Goal: Task Accomplishment & Management: Complete application form

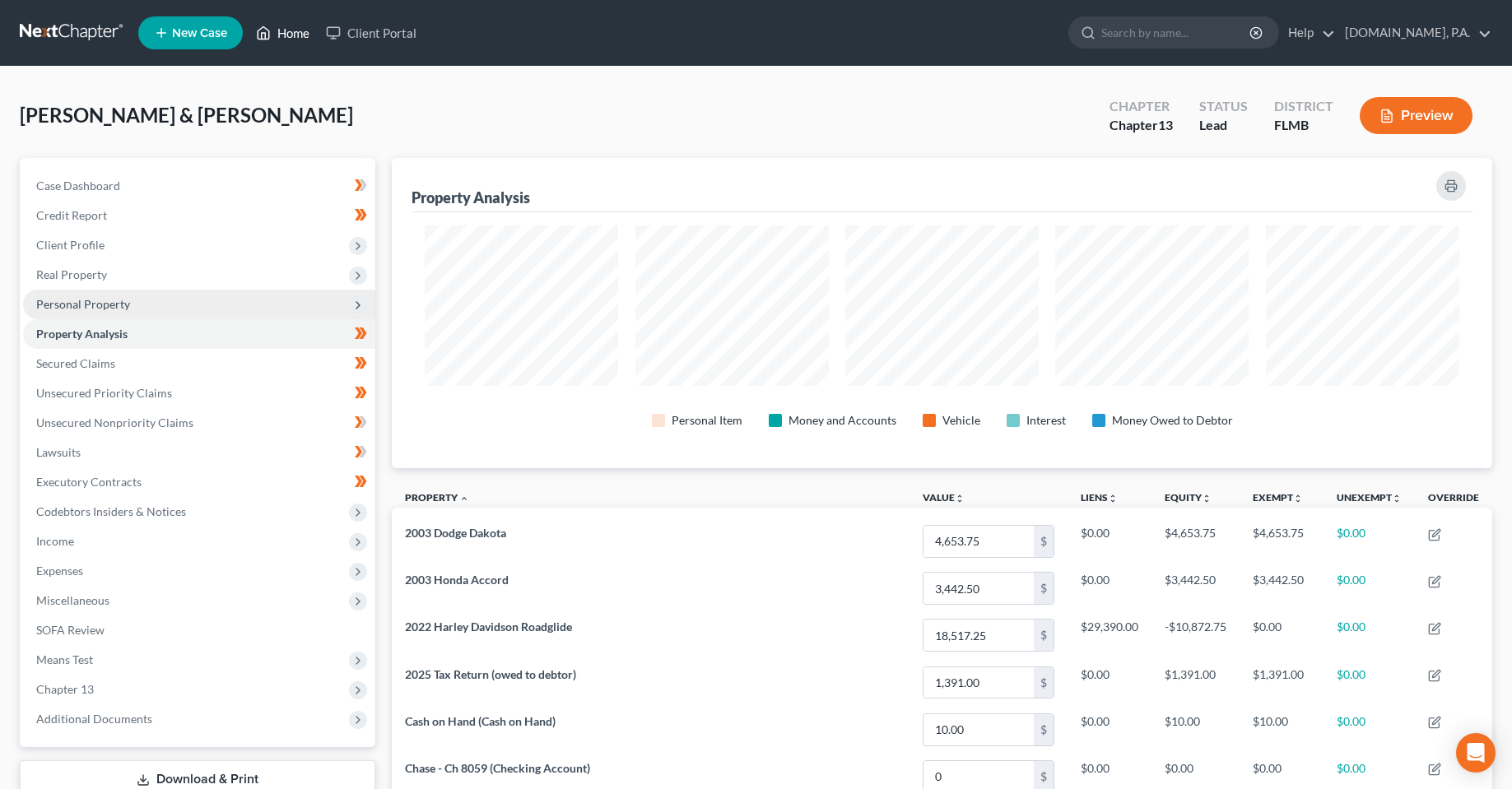
click at [294, 27] on link "Home" at bounding box center [283, 32] width 70 height 29
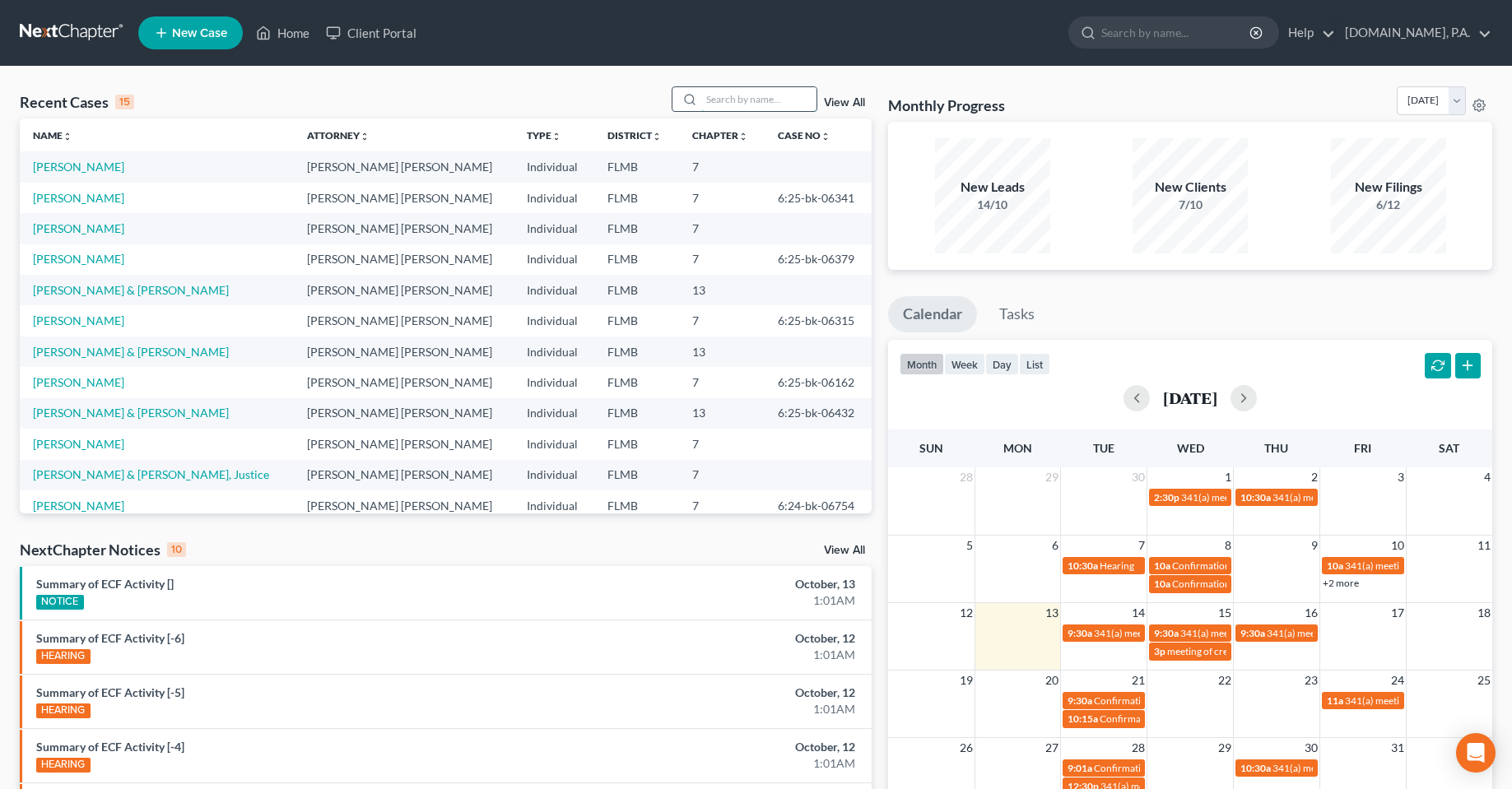
click at [736, 106] on input "search" at bounding box center [759, 99] width 115 height 24
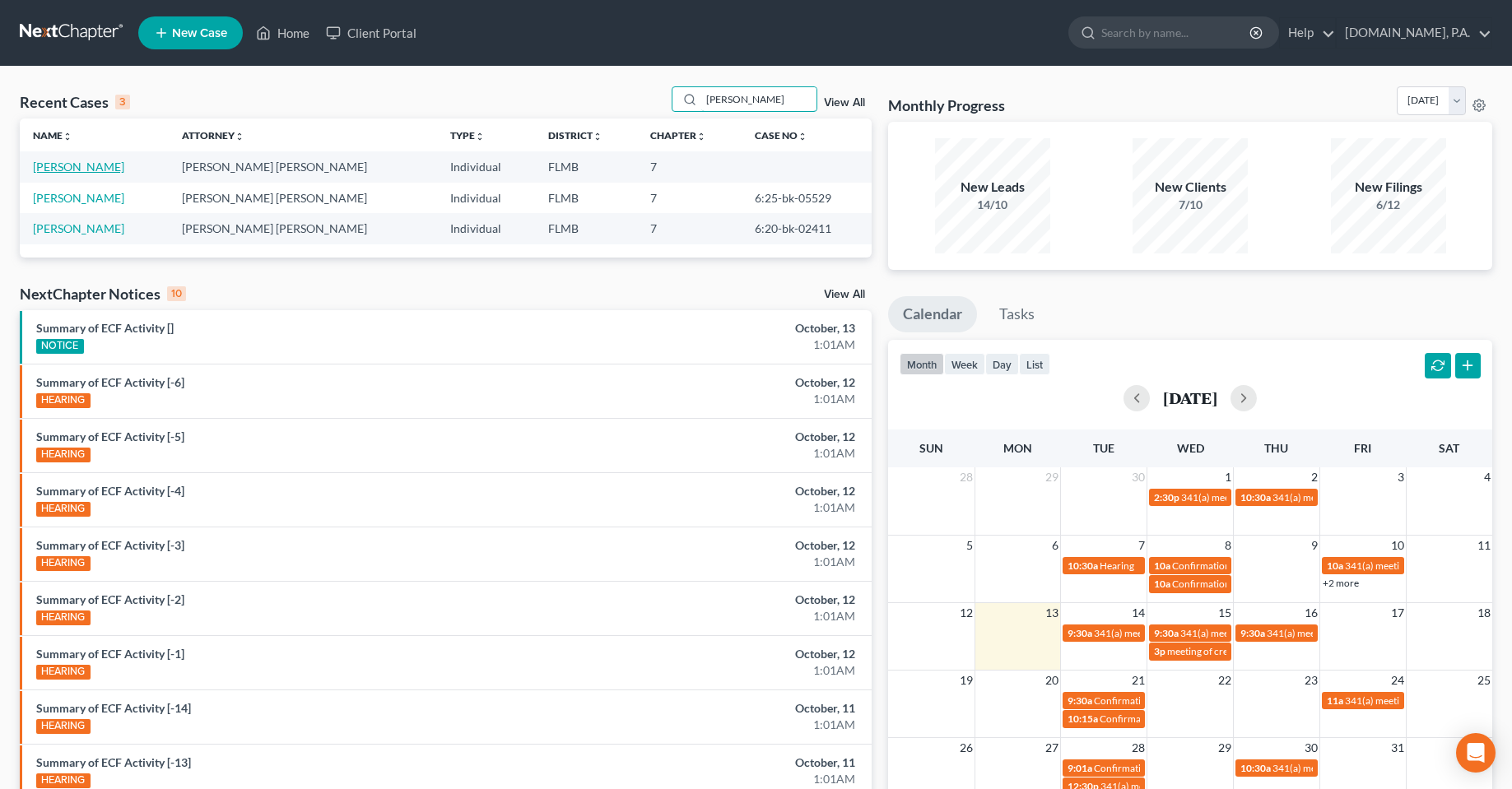
type input "[PERSON_NAME]"
click at [64, 164] on link "[PERSON_NAME]" at bounding box center [78, 166] width 91 height 14
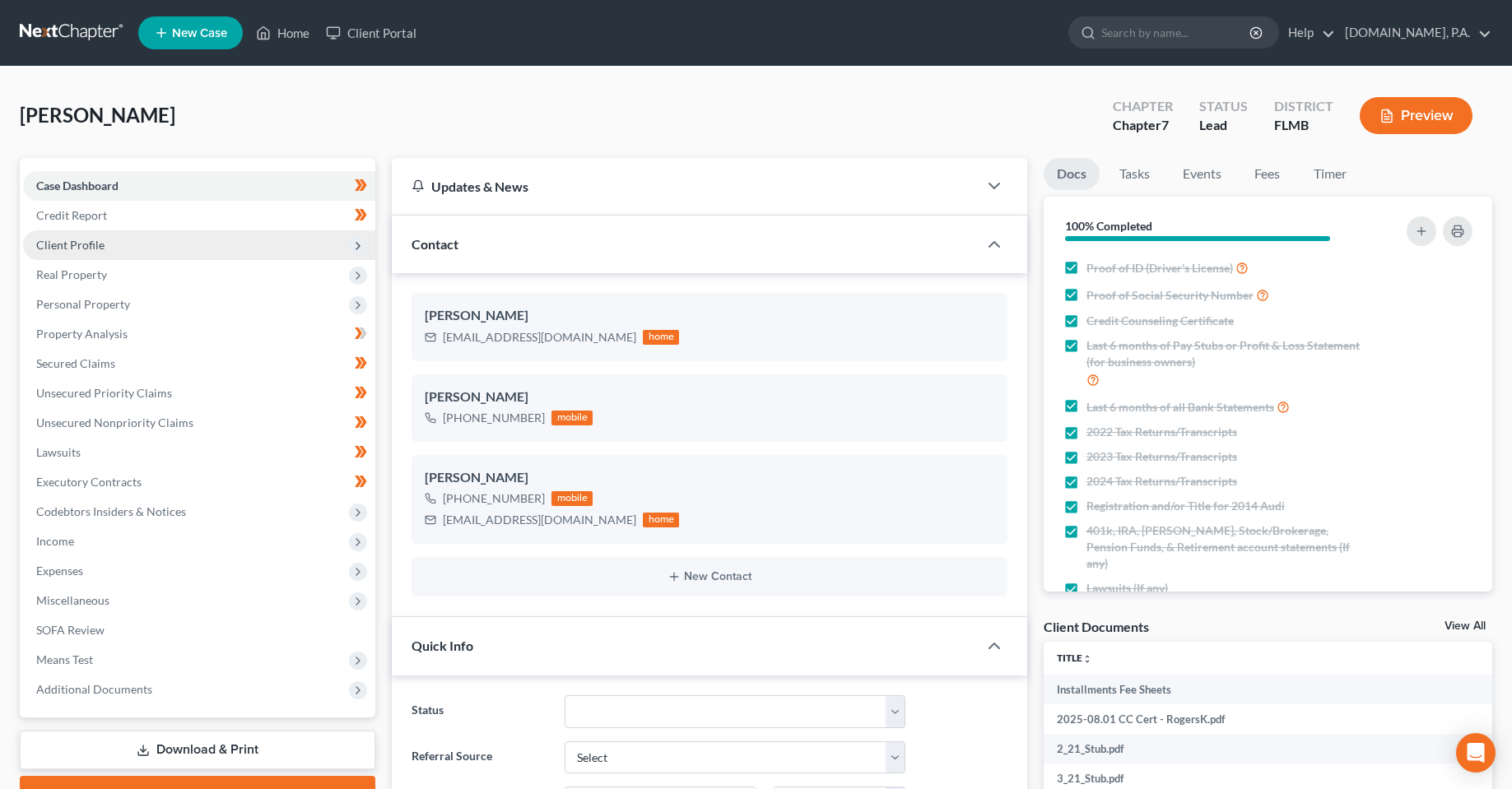
click at [69, 247] on span "Client Profile" at bounding box center [70, 244] width 68 height 14
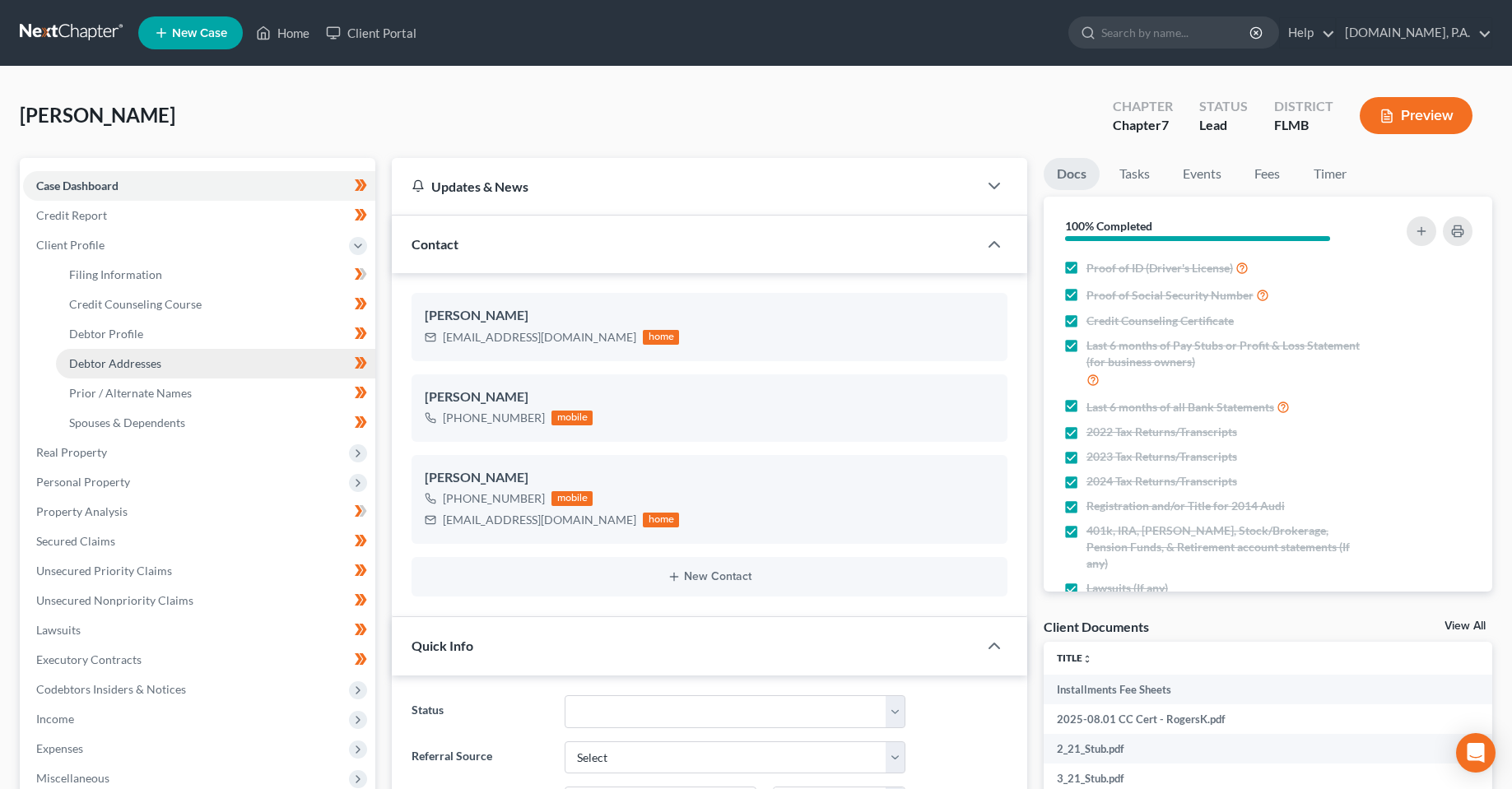
click at [107, 361] on span "Debtor Addresses" at bounding box center [115, 363] width 92 height 14
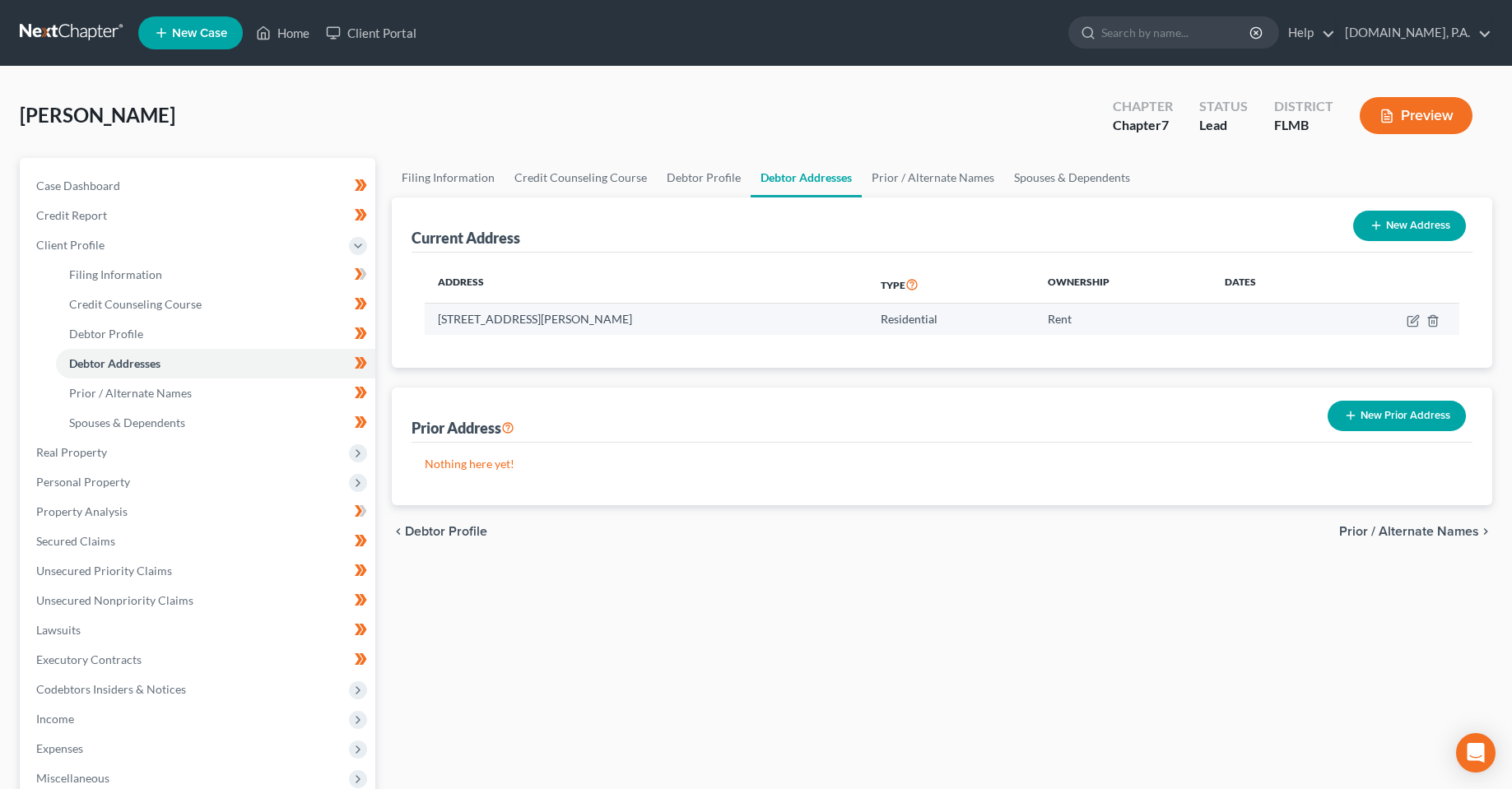
drag, startPoint x: 749, startPoint y: 321, endPoint x: 708, endPoint y: 318, distance: 41.1
click at [748, 321] on td "[STREET_ADDRESS][PERSON_NAME]" at bounding box center [646, 319] width 443 height 31
drag, startPoint x: 581, startPoint y: 318, endPoint x: 425, endPoint y: 325, distance: 156.2
click at [425, 323] on td "[STREET_ADDRESS][PERSON_NAME]" at bounding box center [646, 319] width 443 height 31
copy td "[STREET_ADDRESS][PERSON_NAME]"
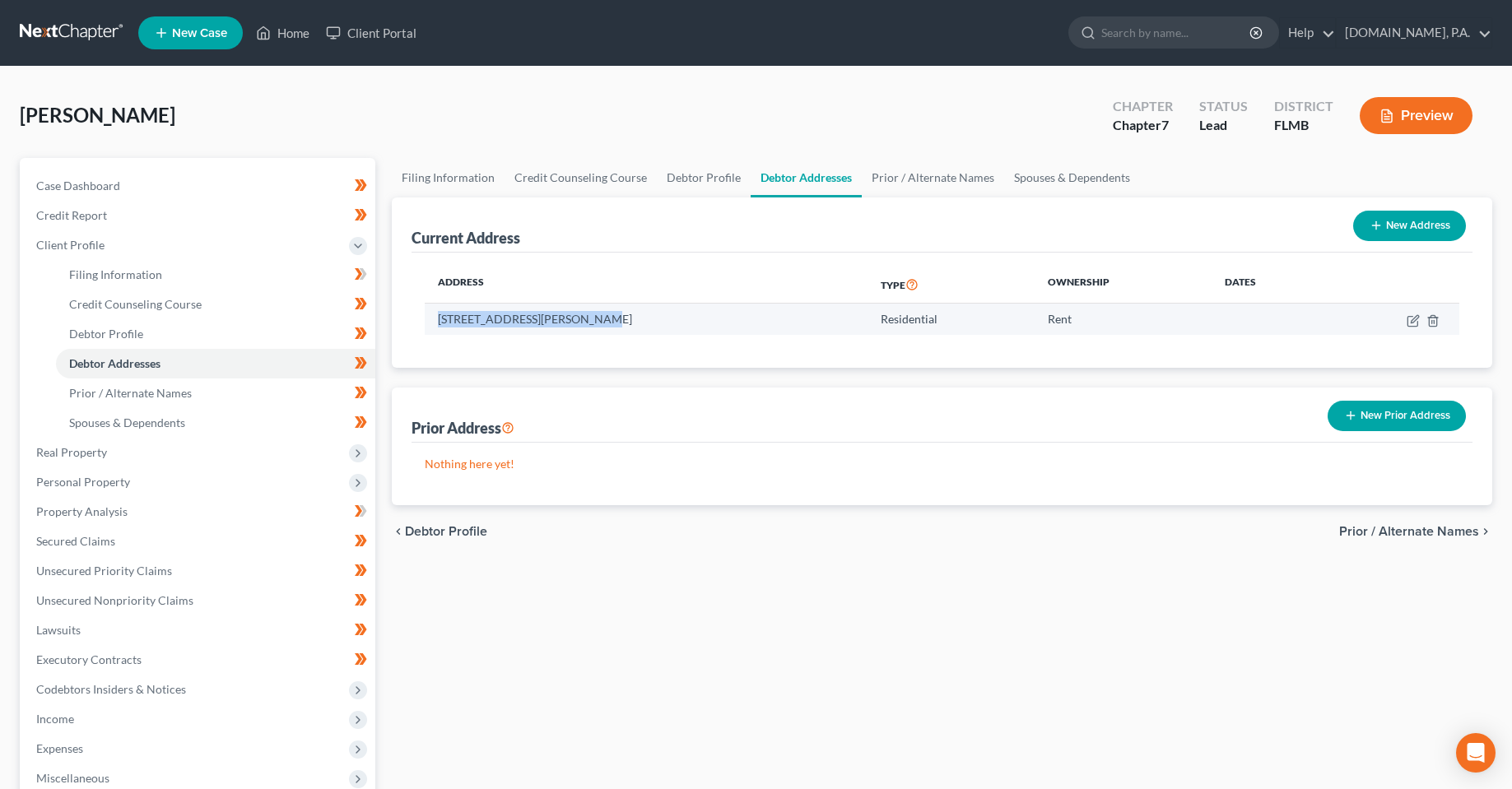
drag, startPoint x: 748, startPoint y: 319, endPoint x: 586, endPoint y: 331, distance: 162.4
click at [586, 331] on td "[STREET_ADDRESS][PERSON_NAME]" at bounding box center [646, 319] width 443 height 31
copy td "[GEOGRAPHIC_DATA]"
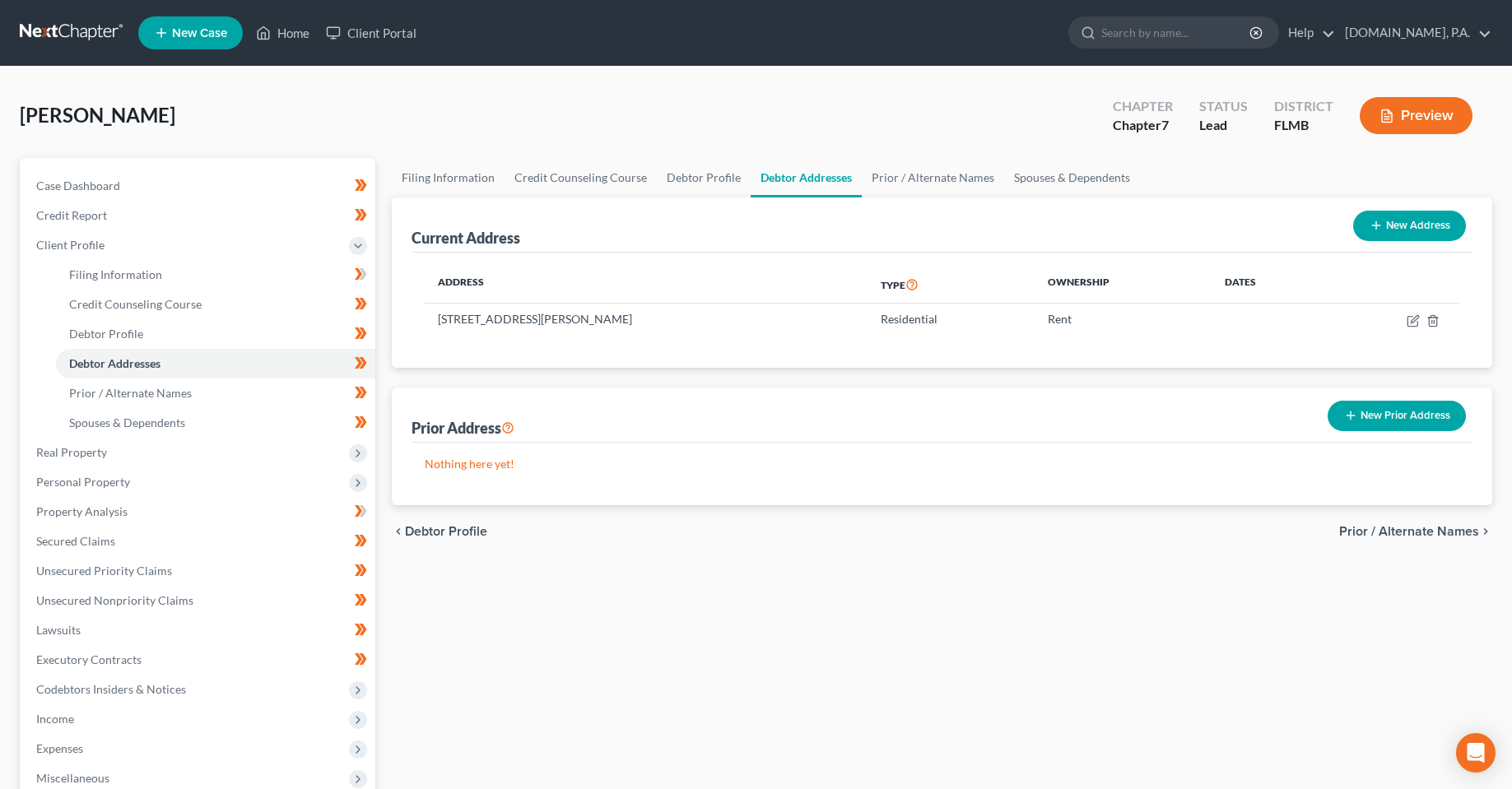
click at [256, 134] on div "[PERSON_NAME] Upgraded Chapter Chapter 7 Status Lead District FLMB Preview" at bounding box center [756, 123] width 1472 height 72
click at [616, 610] on div "Filing Information Credit Counseling Course Debtor Profile Debtor Addresses Pri…" at bounding box center [942, 574] width 1117 height 832
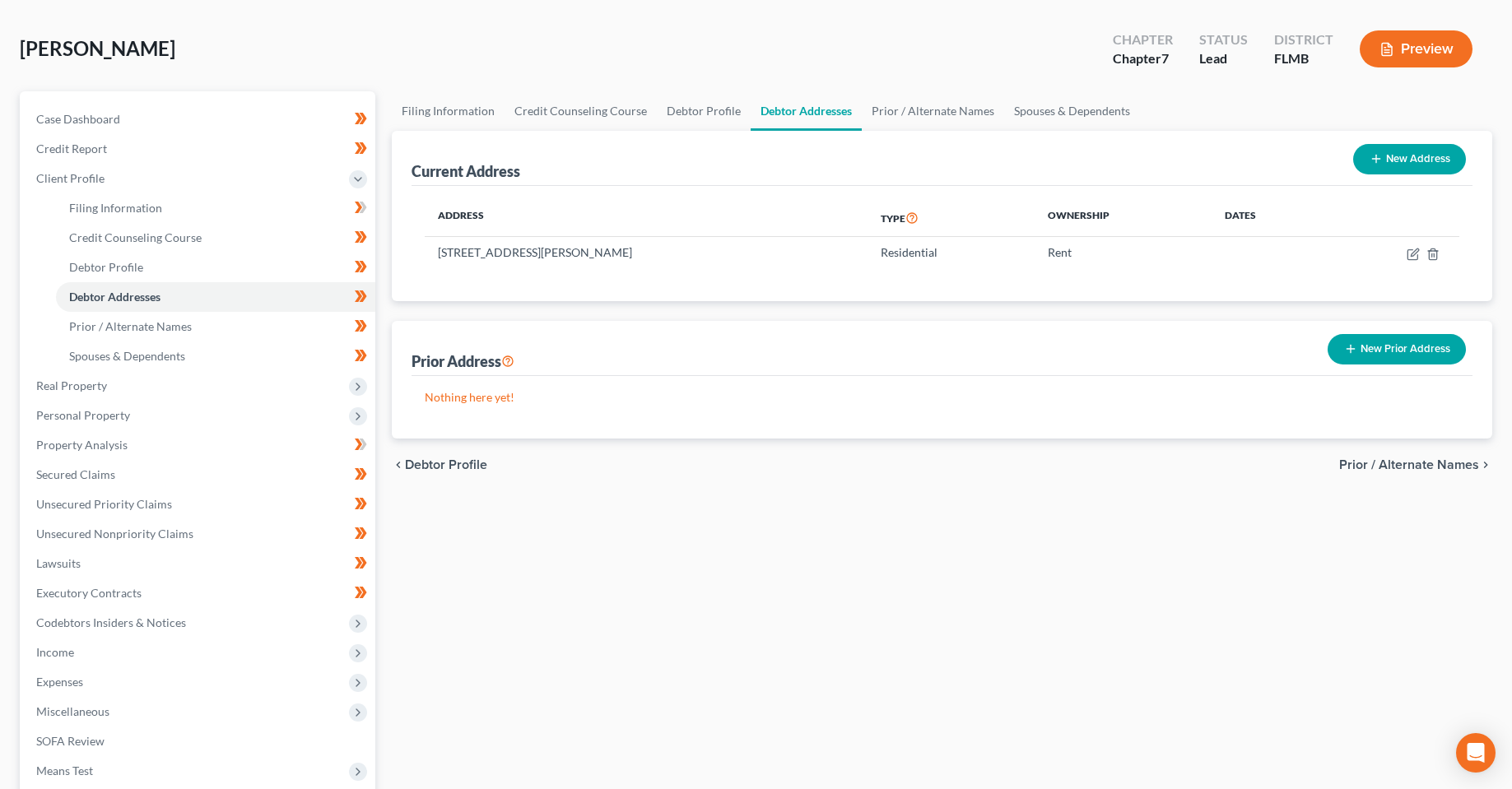
scroll to position [263, 0]
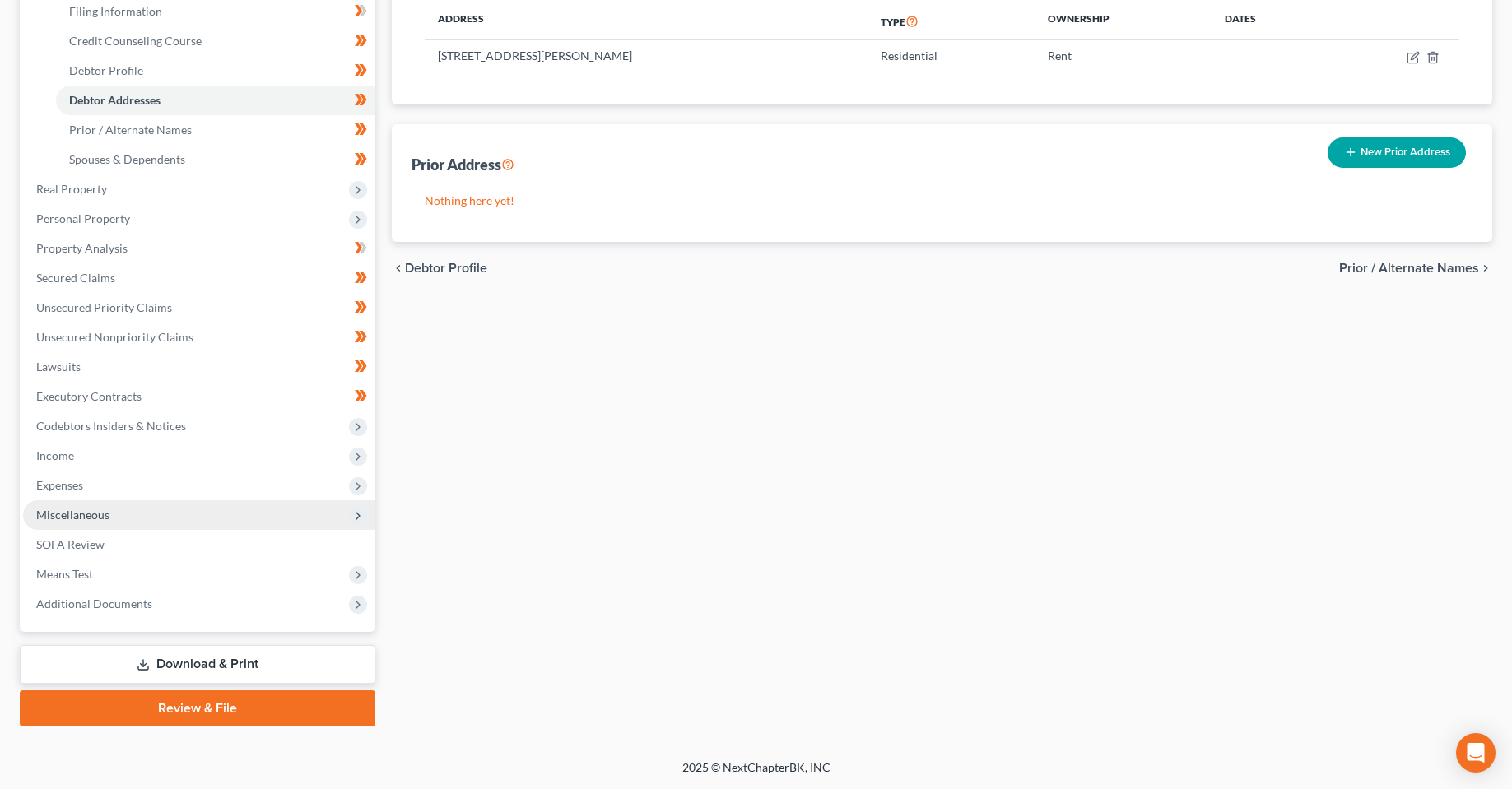
drag, startPoint x: 93, startPoint y: 508, endPoint x: 146, endPoint y: 509, distance: 53.0
click at [93, 508] on span "Miscellaneous" at bounding box center [73, 515] width 74 height 14
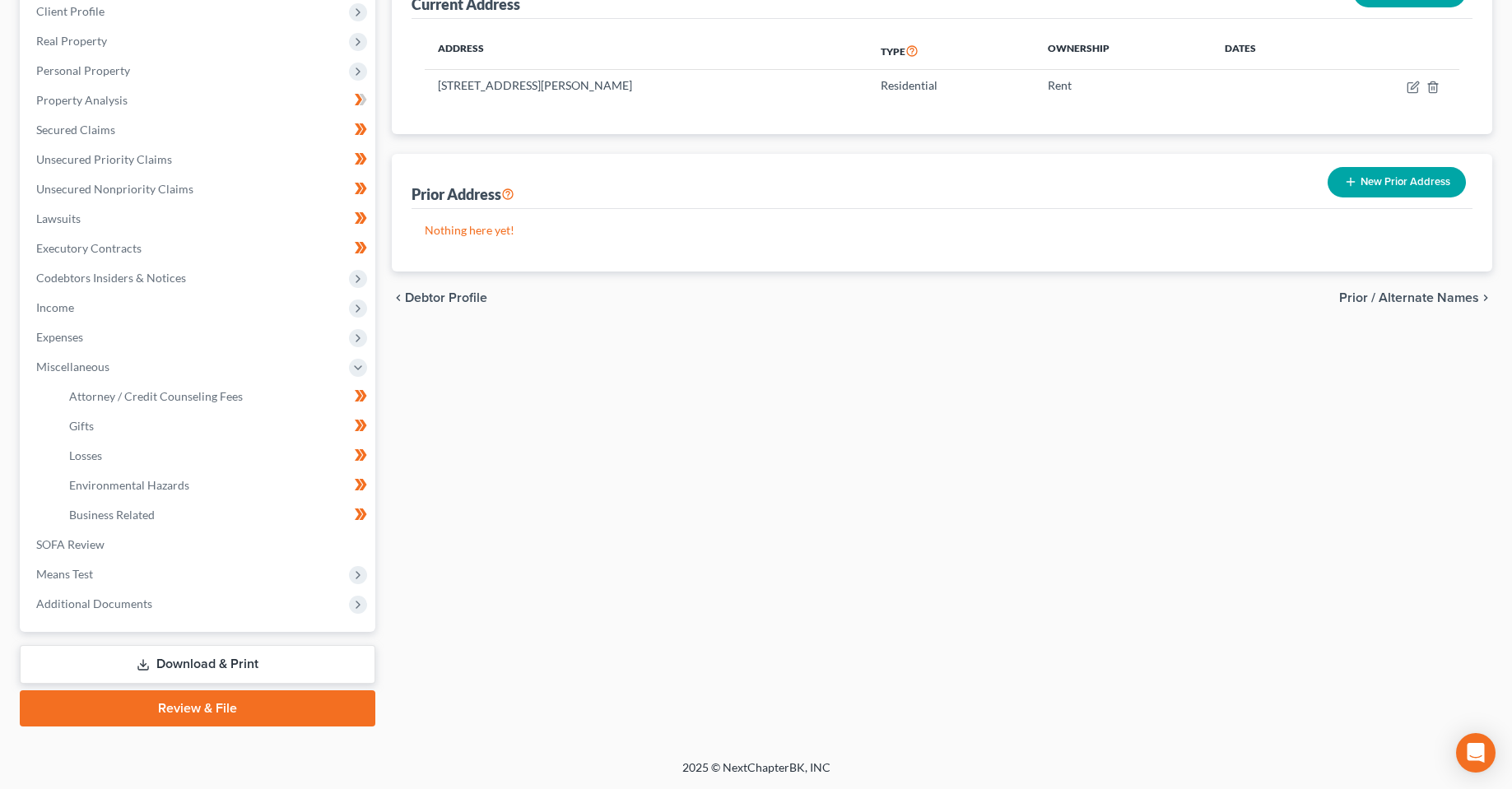
scroll to position [234, 0]
click at [118, 401] on span "Attorney / Credit Counseling Fees" at bounding box center [156, 396] width 173 height 14
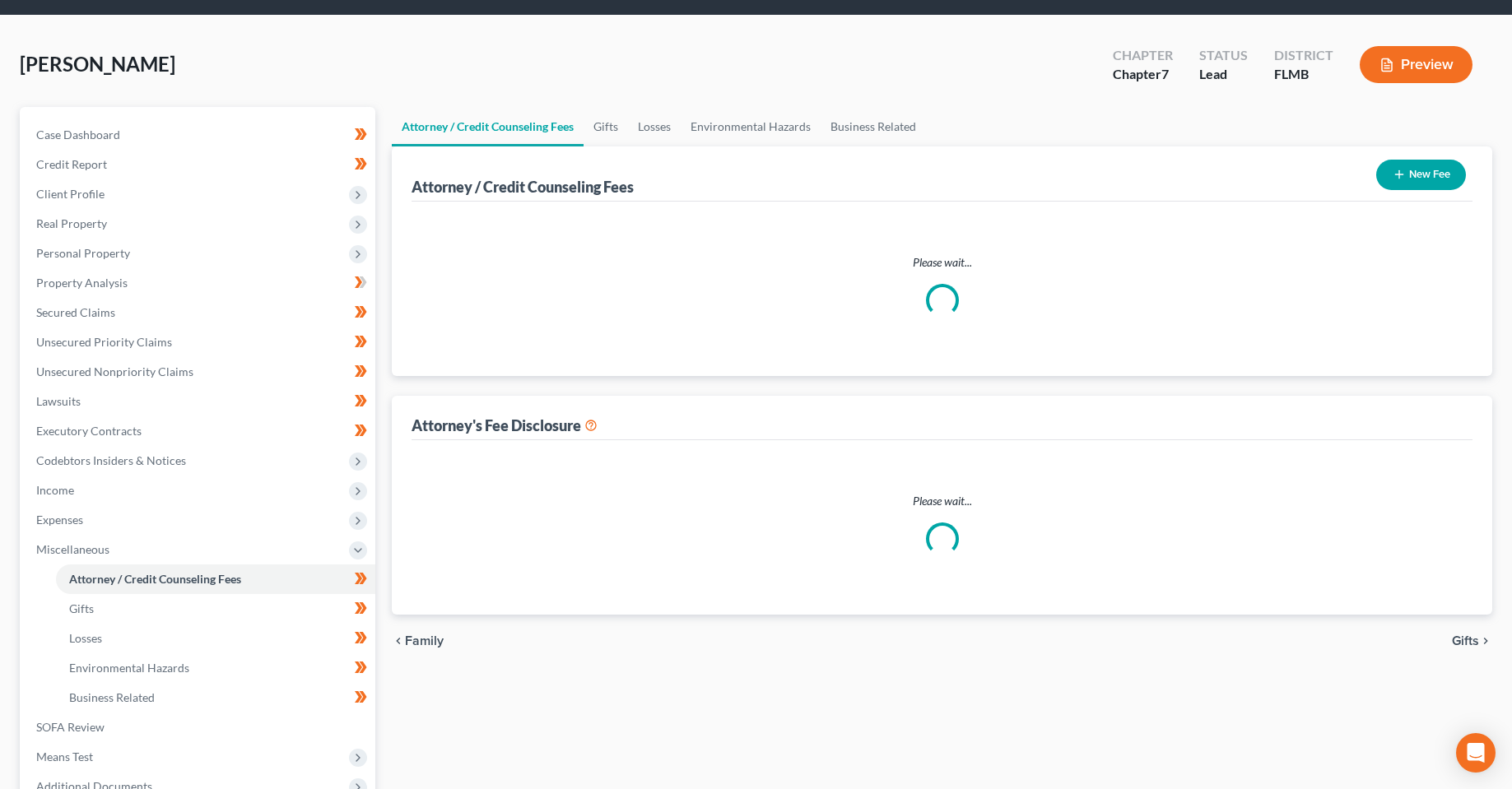
scroll to position [3, 0]
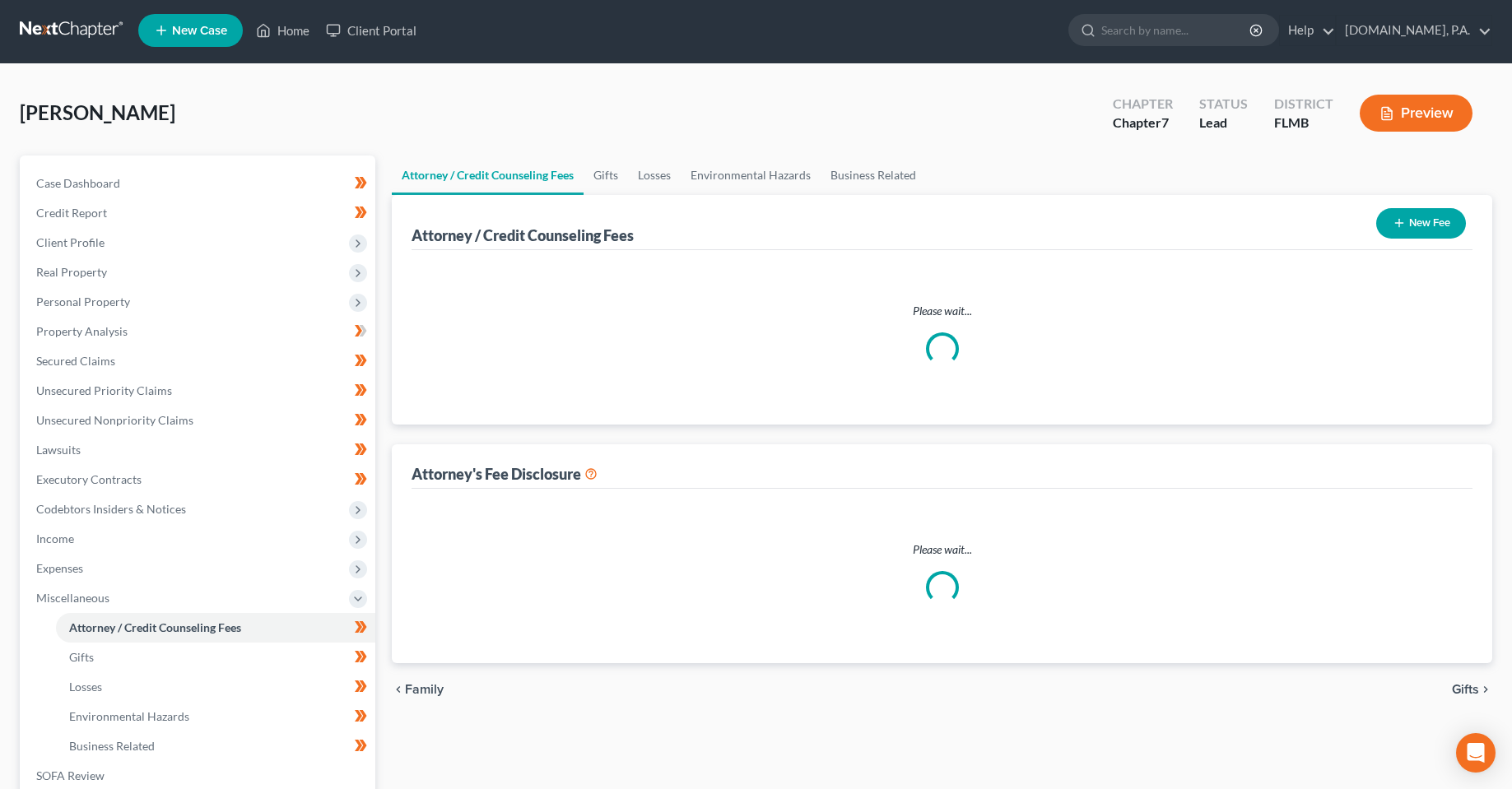
select select "3"
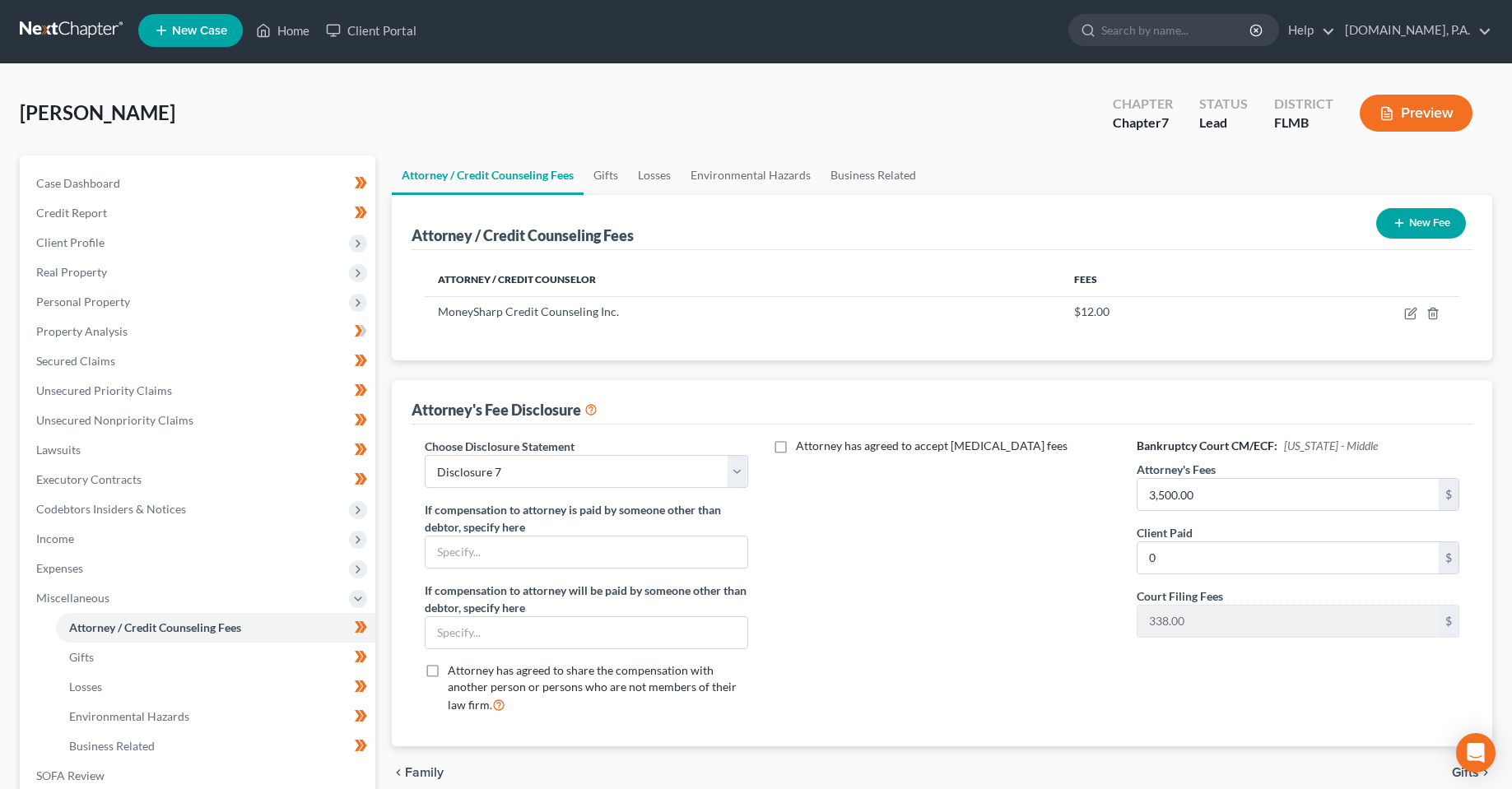
scroll to position [0, 0]
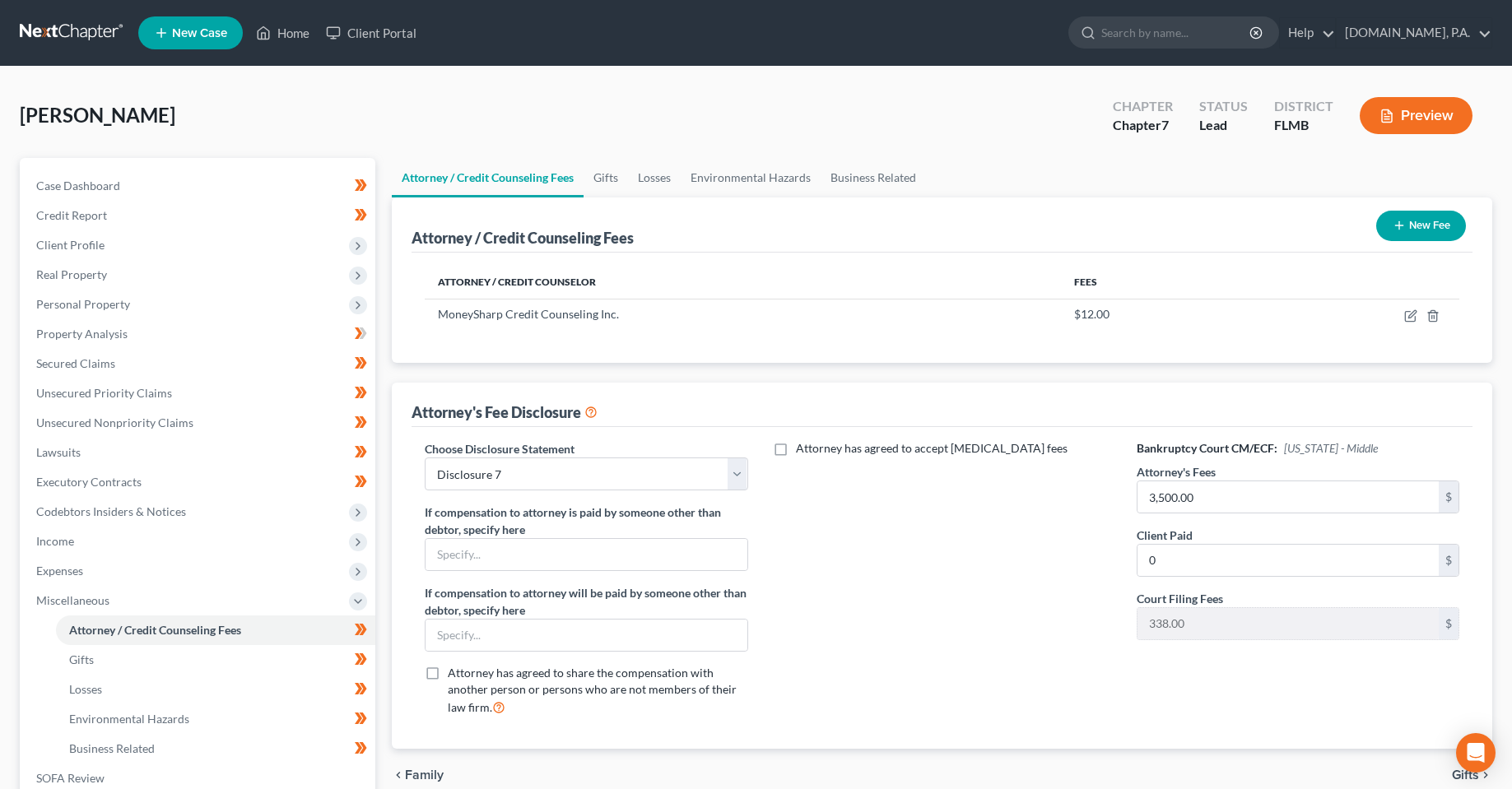
click at [953, 640] on div "Attorney has agreed to accept [MEDICAL_DATA] fees" at bounding box center [942, 584] width 355 height 288
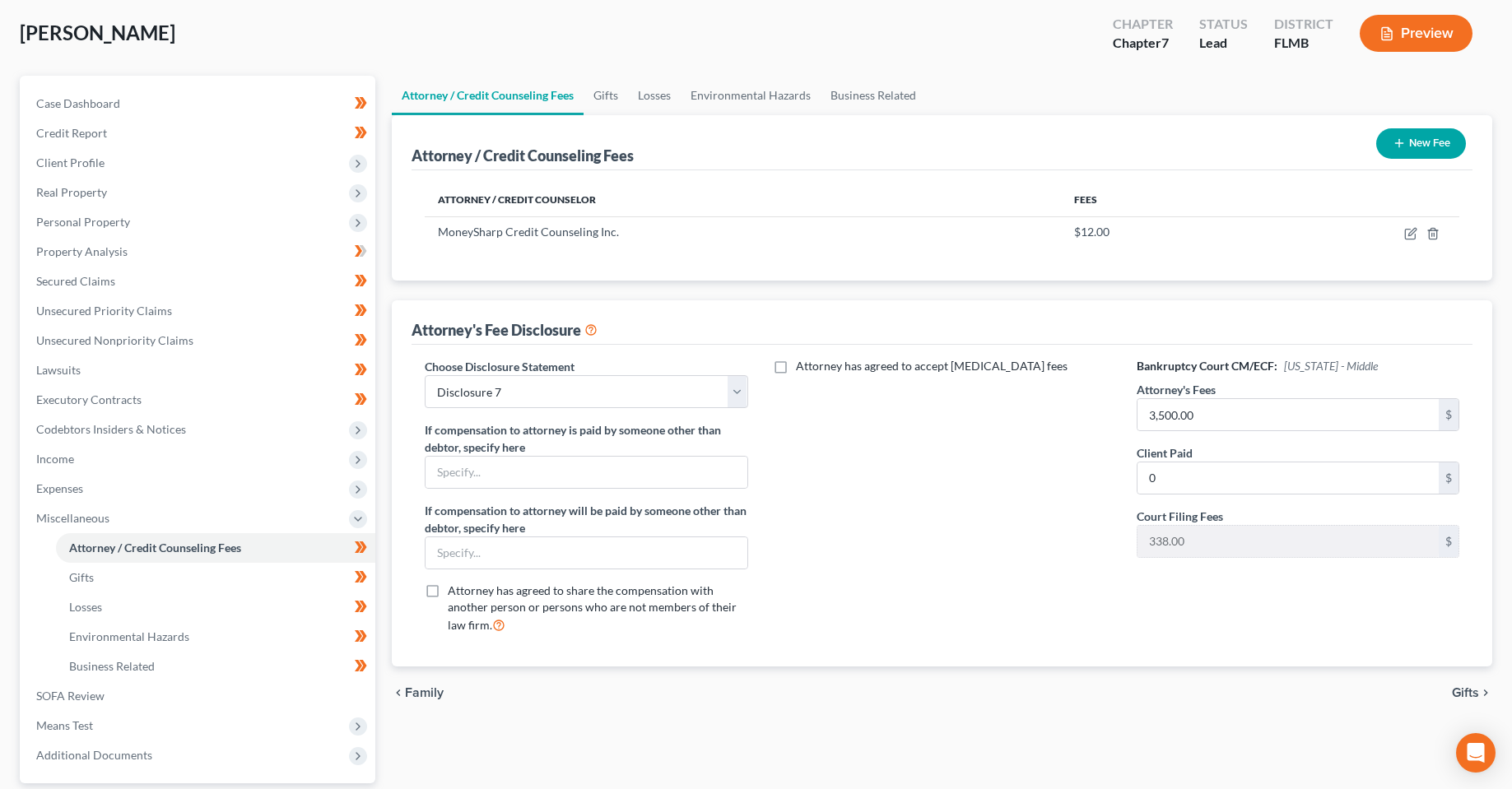
click at [889, 367] on span "Attorney has agreed to accept [MEDICAL_DATA] fees" at bounding box center [931, 366] width 271 height 14
click at [814, 367] on input "Attorney has agreed to accept [MEDICAL_DATA] fees" at bounding box center [807, 363] width 10 height 10
click at [912, 423] on div "$ Hourly Fee $" at bounding box center [943, 442] width 339 height 109
click at [911, 412] on input "text" at bounding box center [932, 403] width 302 height 31
click at [861, 370] on span "Attorney has agreed to accept [MEDICAL_DATA] fees" at bounding box center [931, 366] width 271 height 14
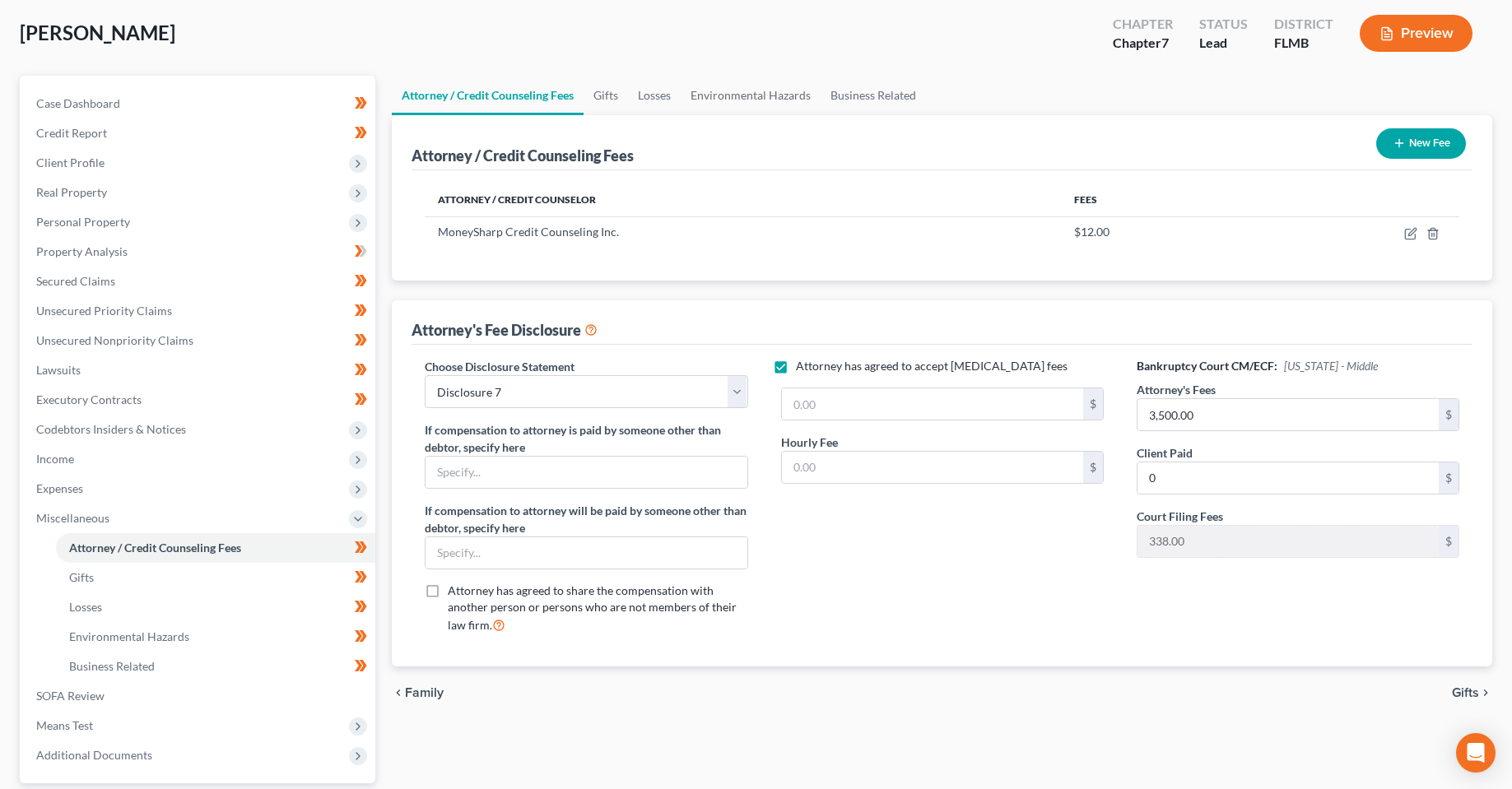
click at [814, 369] on input "Attorney has agreed to accept [MEDICAL_DATA] fees" at bounding box center [807, 363] width 10 height 10
checkbox input "false"
click at [1249, 480] on input "0" at bounding box center [1289, 478] width 302 height 31
click at [1215, 399] on input "3,500.00" at bounding box center [1289, 414] width 302 height 31
click at [1250, 471] on input "0" at bounding box center [1289, 478] width 302 height 31
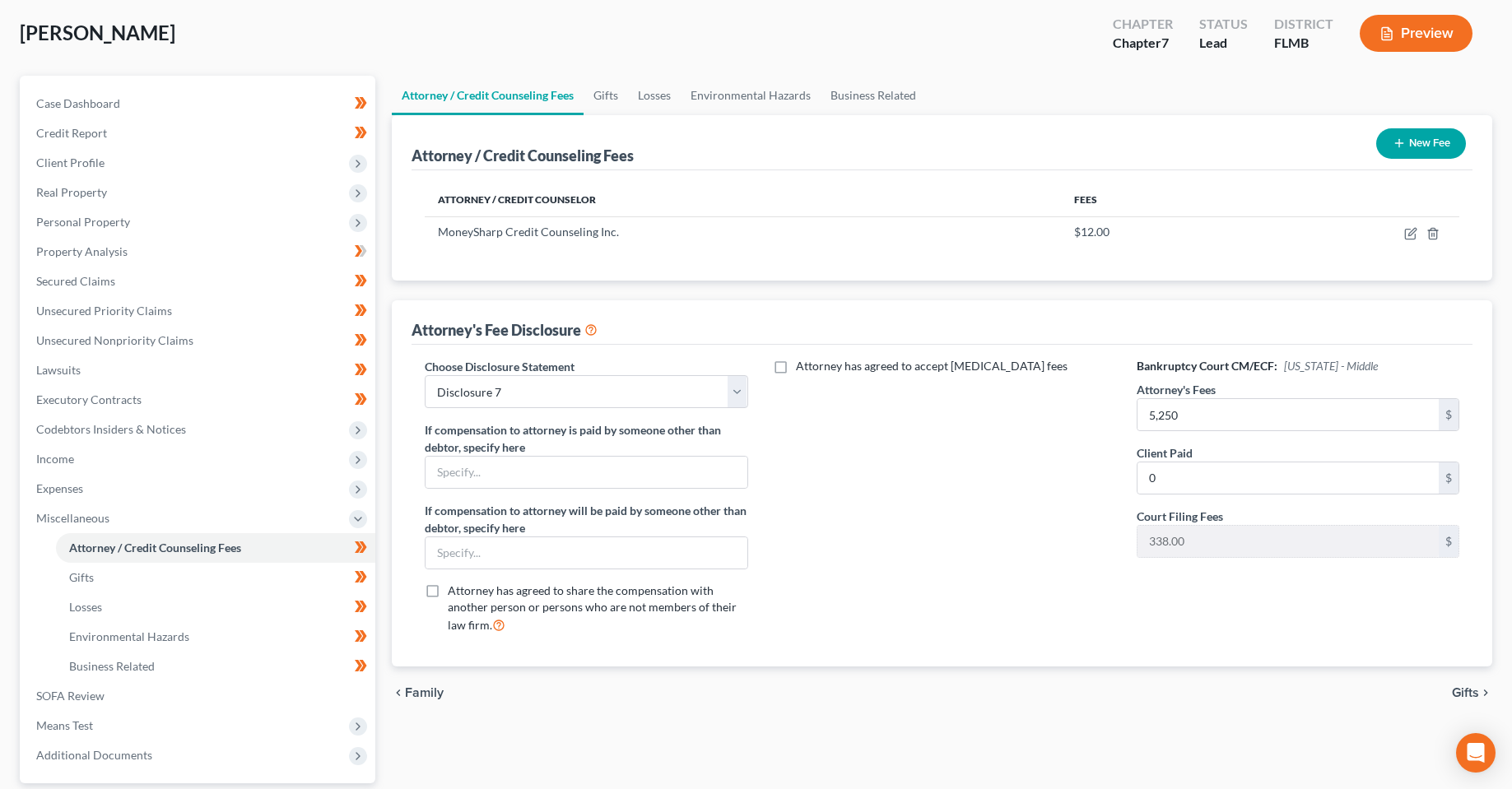
click at [1028, 485] on div "Attorney has agreed to accept [MEDICAL_DATA] fees" at bounding box center [942, 502] width 355 height 288
drag, startPoint x: 1103, startPoint y: 669, endPoint x: 1076, endPoint y: 669, distance: 27.0
click at [1101, 669] on div "chevron_left Family Gifts chevron_right" at bounding box center [942, 693] width 1100 height 53
drag, startPoint x: 1260, startPoint y: 418, endPoint x: 1246, endPoint y: 419, distance: 14.0
click at [1259, 418] on input "5,250" at bounding box center [1289, 414] width 302 height 31
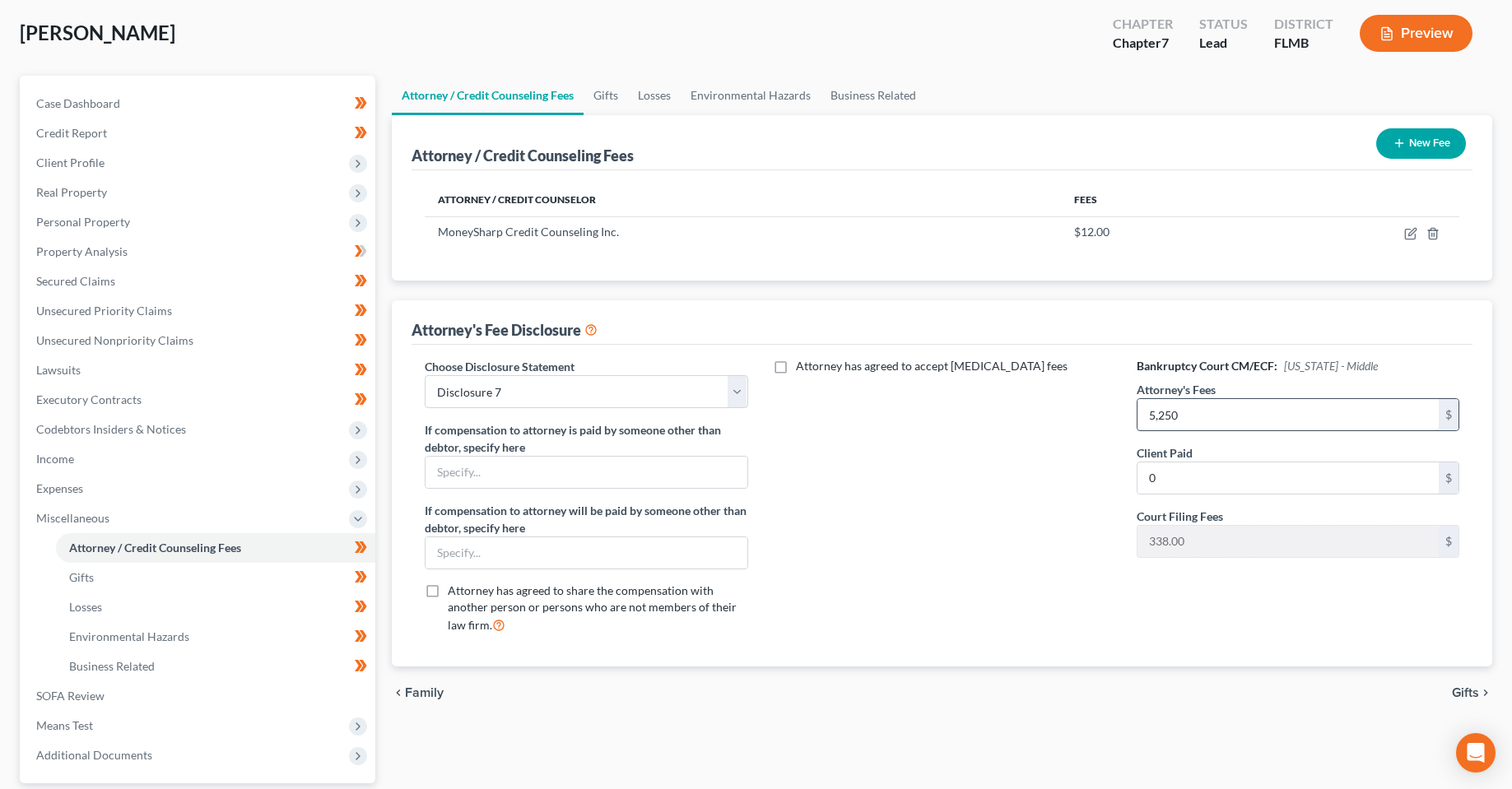
click at [1219, 406] on input "5,250" at bounding box center [1289, 414] width 302 height 31
click at [1211, 412] on input "5,250" at bounding box center [1289, 414] width 302 height 31
click at [948, 475] on div "Attorney has agreed to accept [MEDICAL_DATA] fees" at bounding box center [942, 502] width 355 height 288
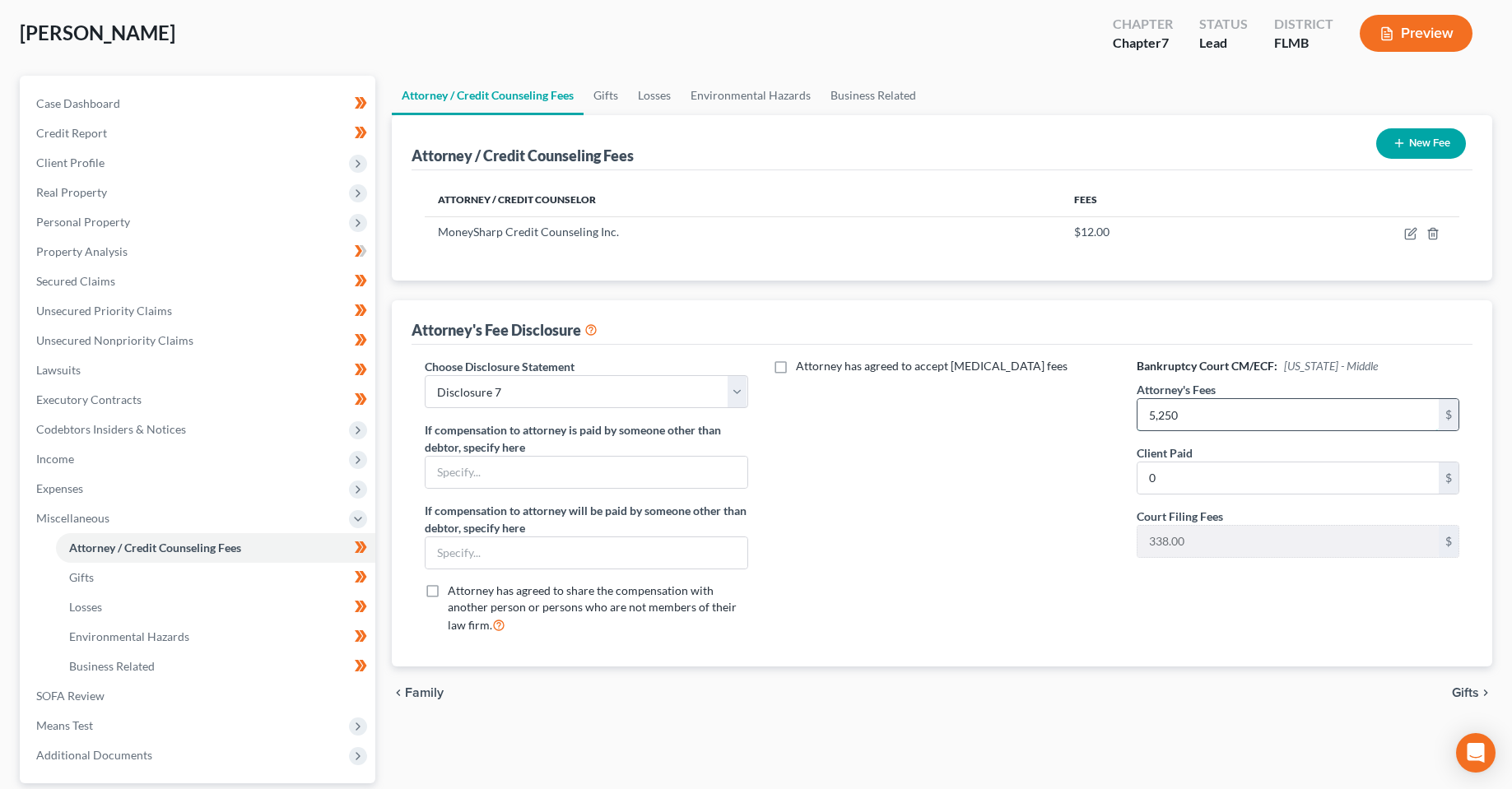
click at [1229, 407] on input "5,250" at bounding box center [1289, 414] width 302 height 31
click at [975, 496] on div "Attorney has agreed to accept [MEDICAL_DATA] fees" at bounding box center [942, 502] width 355 height 288
click at [1239, 424] on input "5,250" at bounding box center [1289, 414] width 302 height 31
click at [1009, 503] on div "Attorney has agreed to accept [MEDICAL_DATA] fees" at bounding box center [942, 502] width 355 height 288
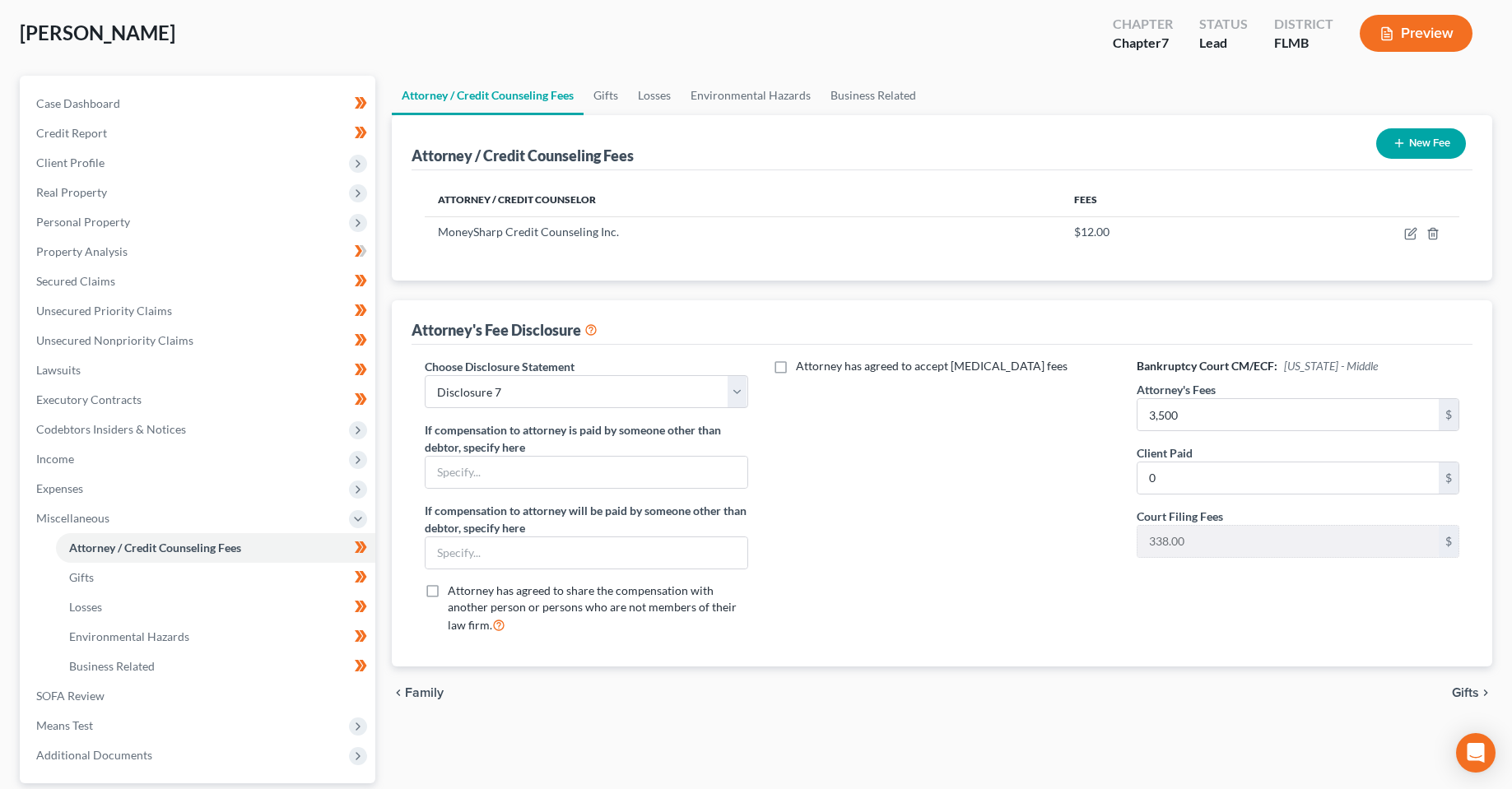
click at [866, 470] on div "Attorney has agreed to accept [MEDICAL_DATA] fees" at bounding box center [942, 502] width 355 height 288
click at [968, 582] on div "Attorney has agreed to accept [MEDICAL_DATA] fees" at bounding box center [942, 502] width 355 height 288
click at [896, 532] on div "Attorney has agreed to accept [MEDICAL_DATA] fees" at bounding box center [942, 502] width 355 height 288
click at [1208, 424] on input "3,500" at bounding box center [1289, 414] width 302 height 31
type input "5,250"
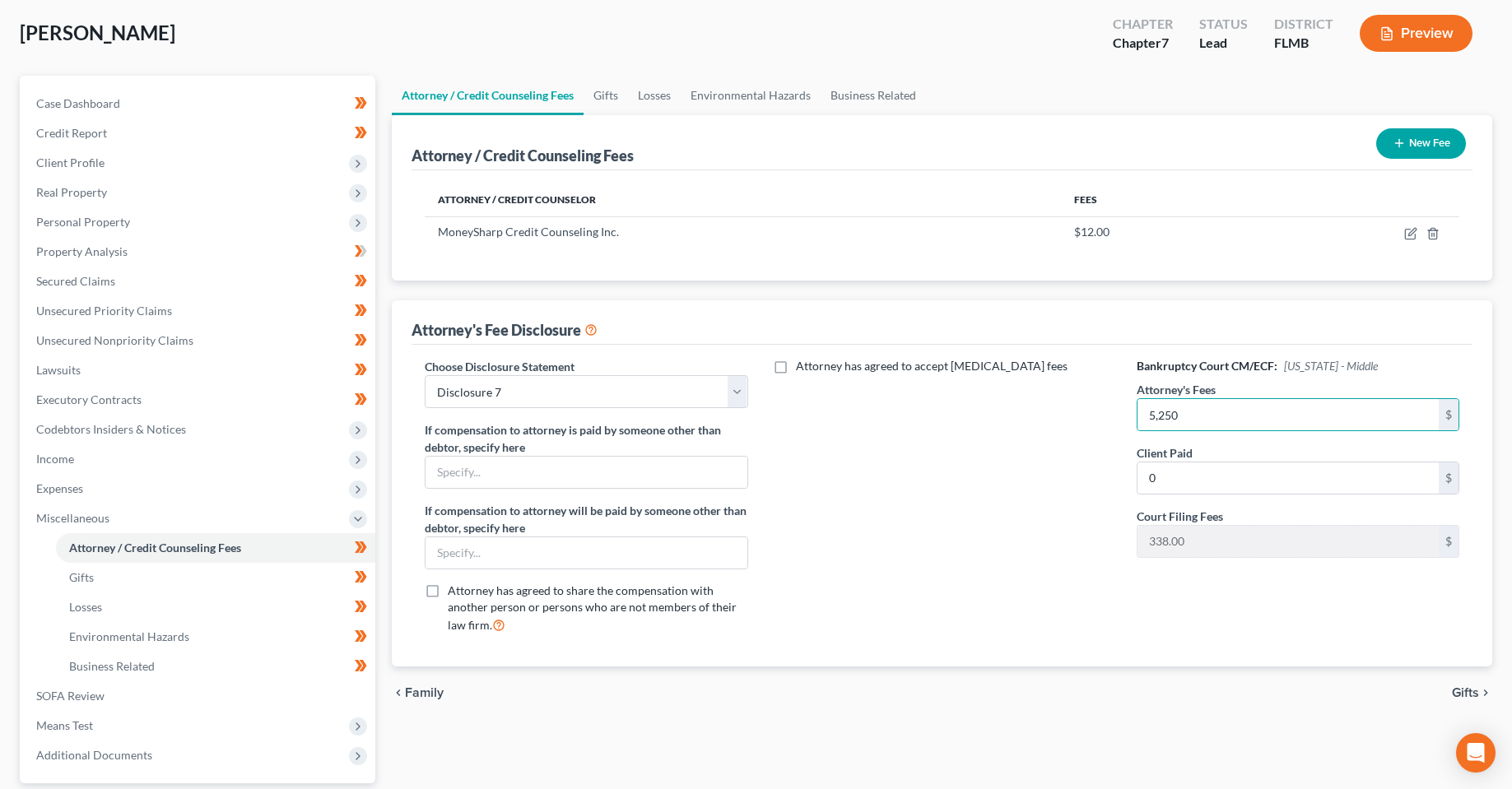
click at [1007, 488] on div "Attorney has agreed to accept [MEDICAL_DATA] fees" at bounding box center [942, 502] width 355 height 288
click at [1463, 695] on span "Gifts" at bounding box center [1465, 693] width 27 height 13
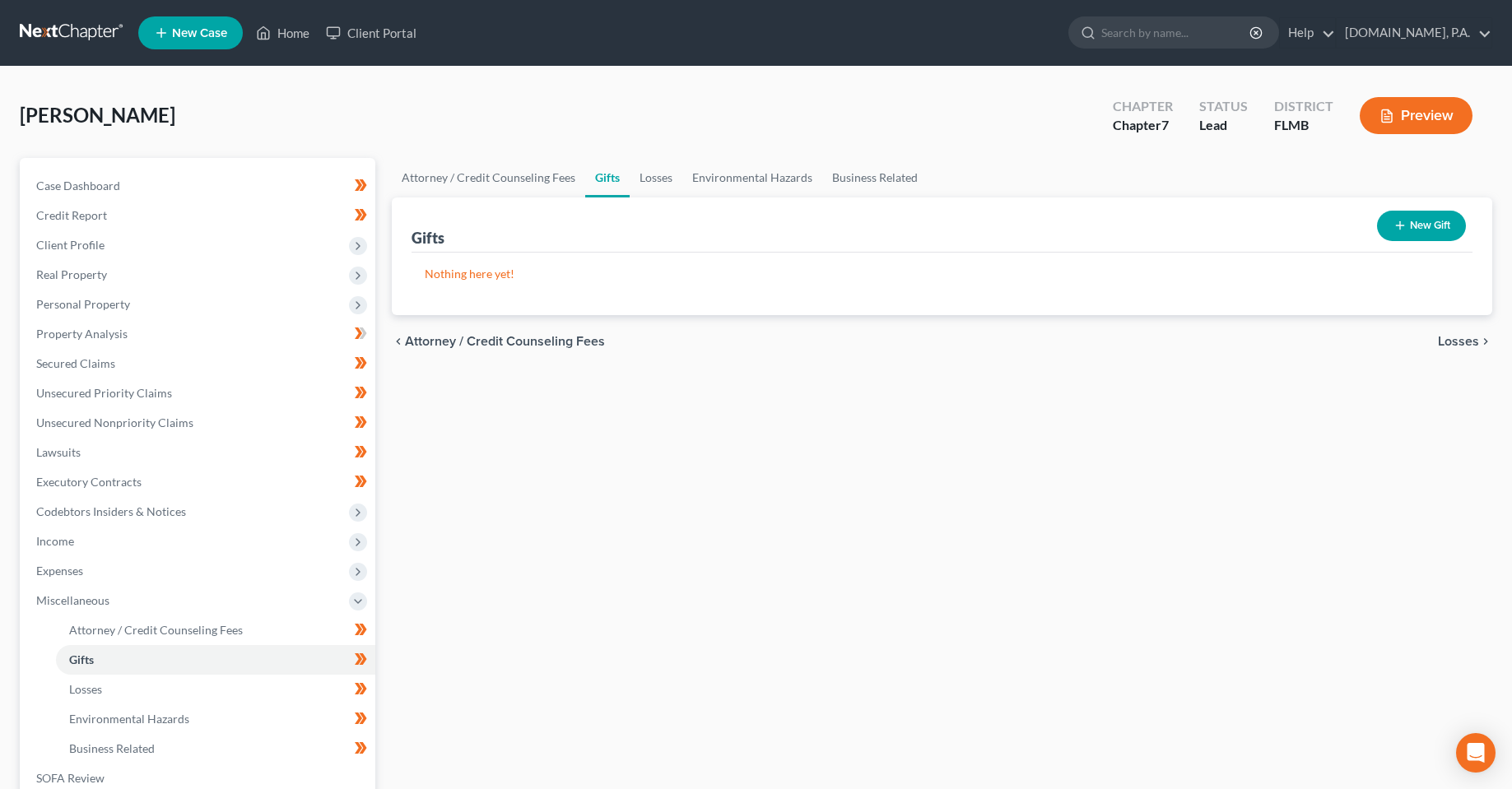
click at [437, 337] on span "Attorney / Credit Counseling Fees" at bounding box center [505, 341] width 200 height 13
select select "3"
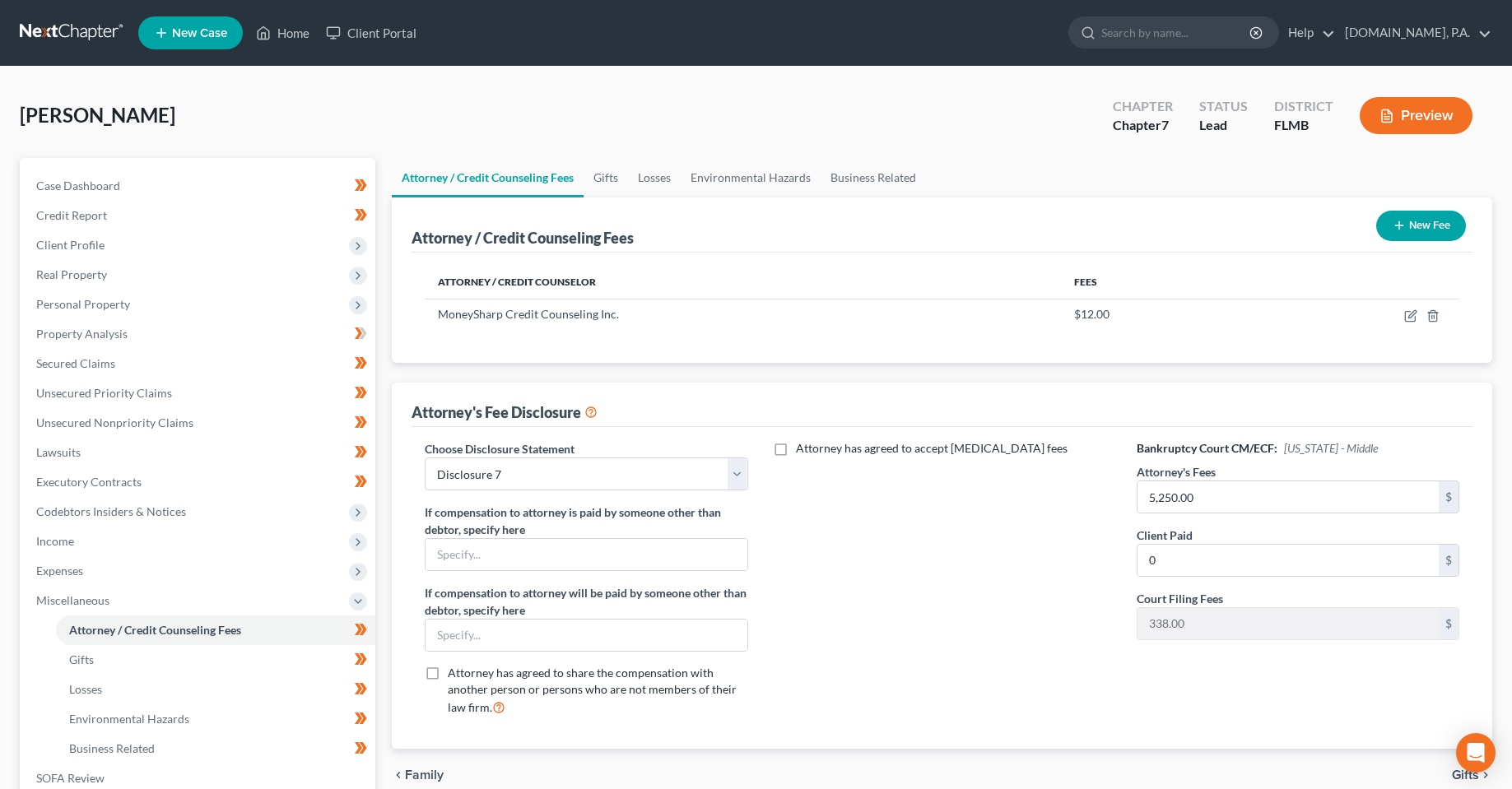
click at [1413, 100] on button "Preview" at bounding box center [1416, 115] width 113 height 37
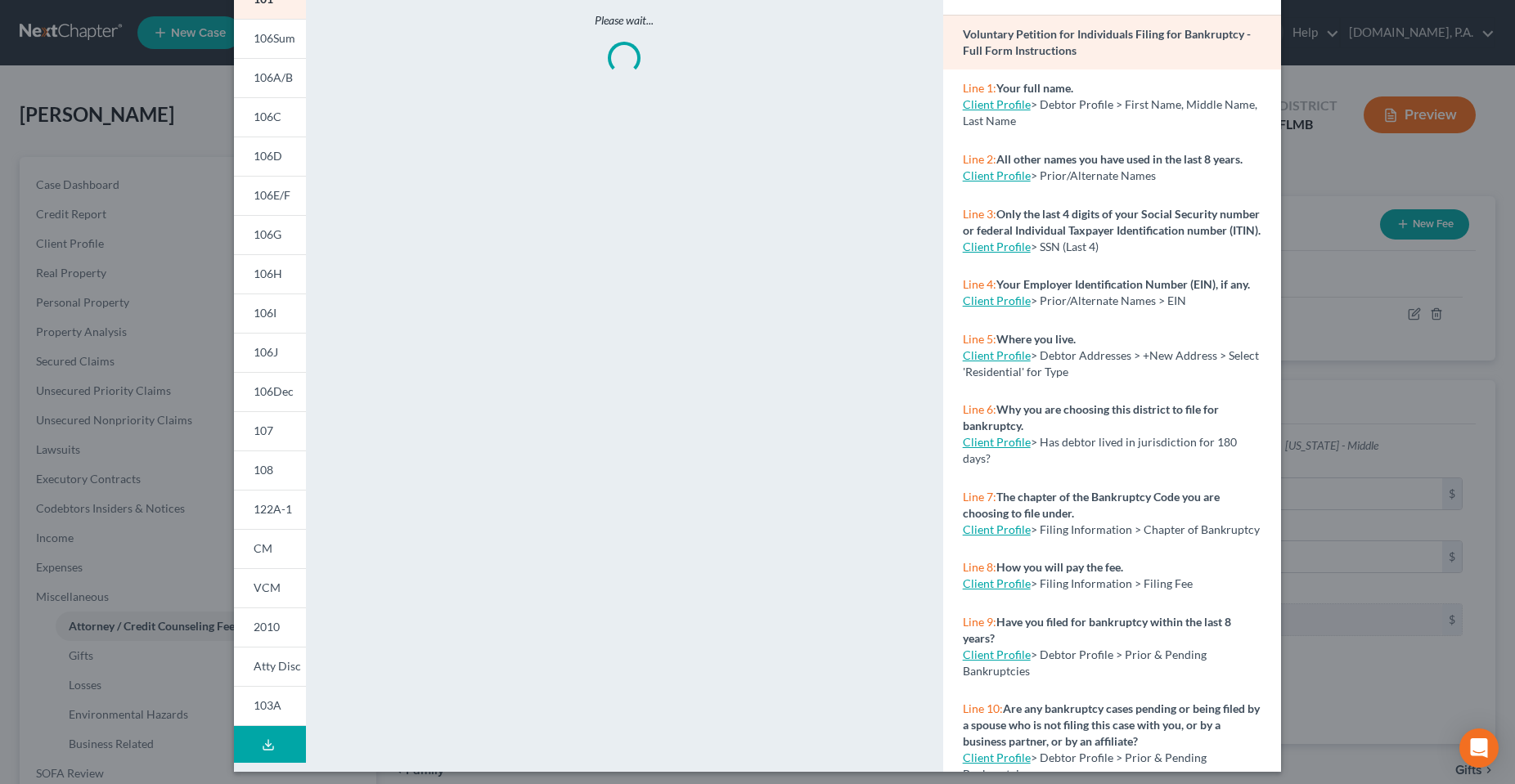
scroll to position [123, 0]
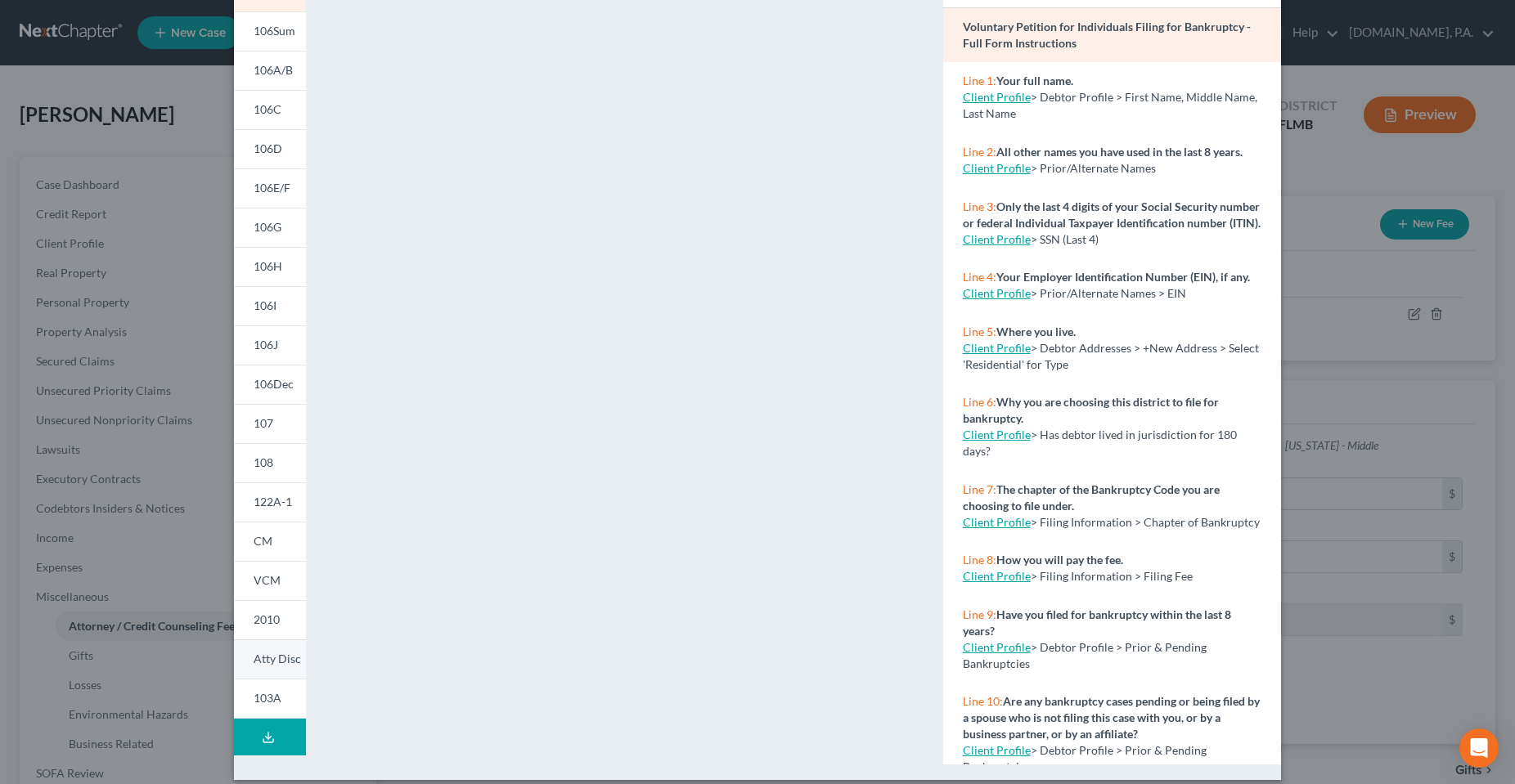
click at [284, 648] on link "Atty Disc" at bounding box center [270, 659] width 72 height 39
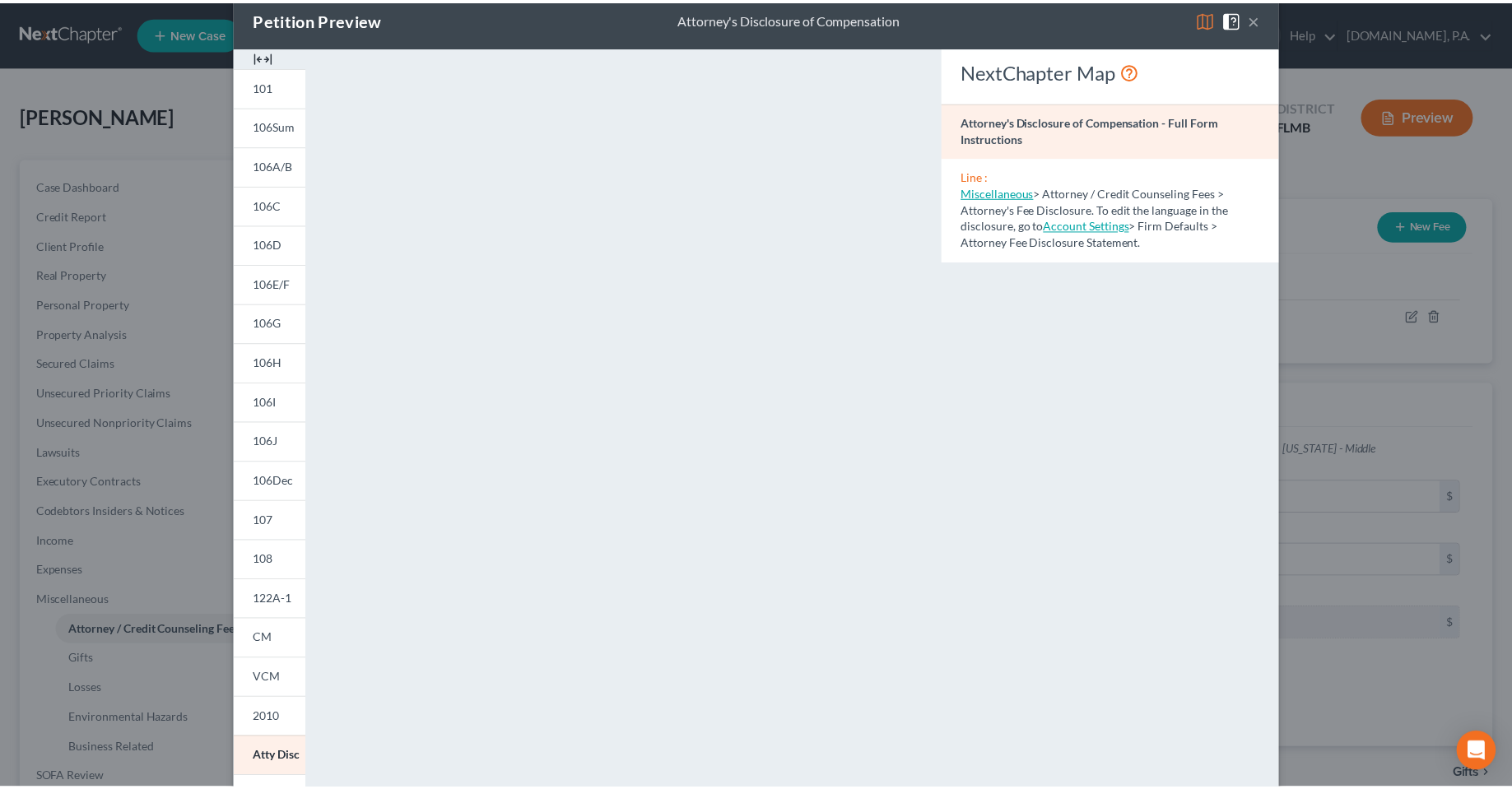
scroll to position [0, 0]
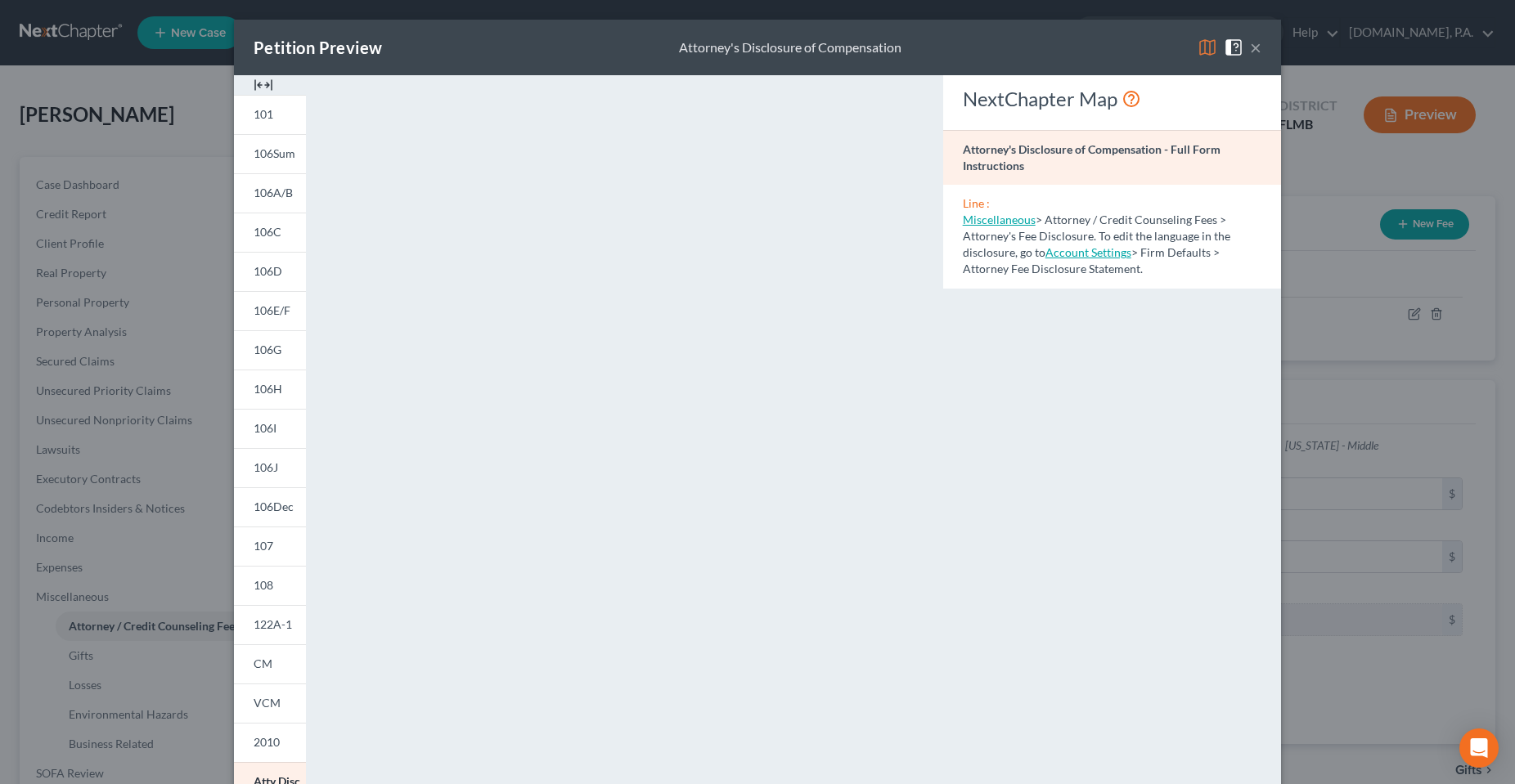
drag, startPoint x: 1252, startPoint y: 42, endPoint x: 1189, endPoint y: 242, distance: 209.7
click at [1252, 42] on button "×" at bounding box center [1255, 47] width 11 height 20
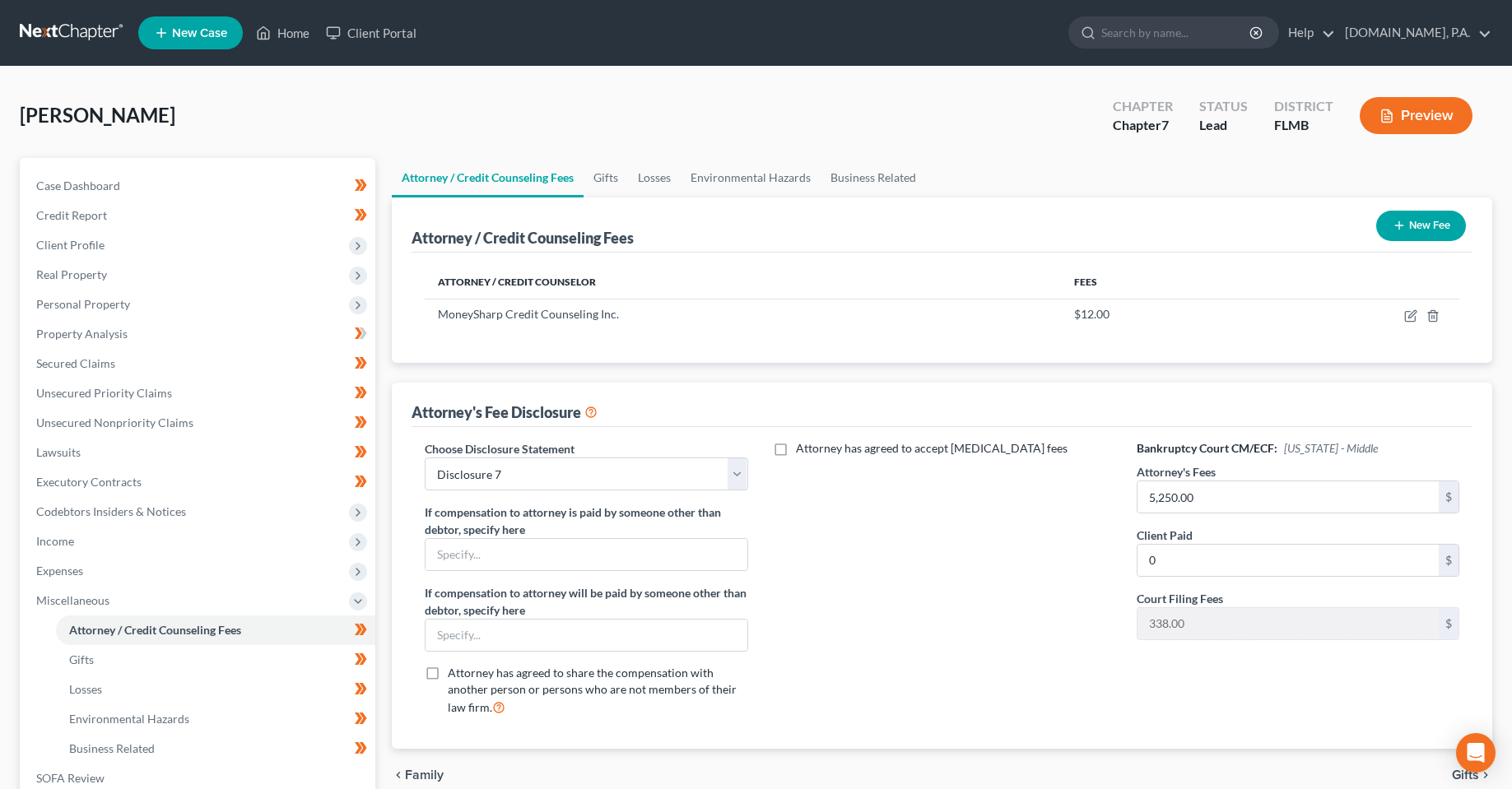
click at [917, 622] on div "Attorney has agreed to accept [MEDICAL_DATA] fees" at bounding box center [942, 584] width 355 height 288
click at [1030, 580] on div "Attorney has agreed to accept [MEDICAL_DATA] fees" at bounding box center [942, 584] width 355 height 288
click at [1255, 503] on input "5,250.00" at bounding box center [1289, 497] width 302 height 31
type input "3,500"
click at [953, 604] on div "Attorney has agreed to accept [MEDICAL_DATA] fees" at bounding box center [942, 584] width 355 height 288
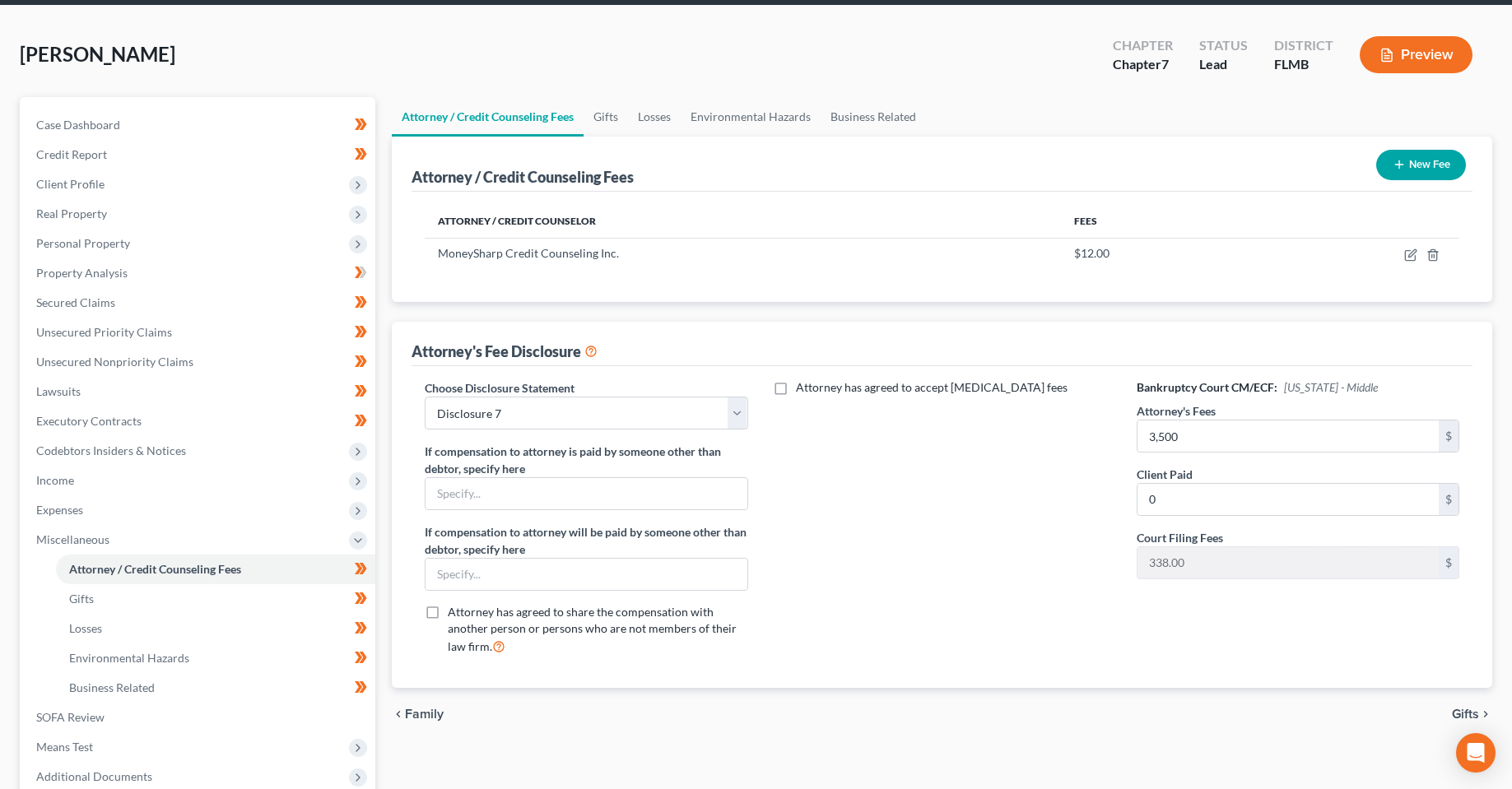
scroll to position [165, 0]
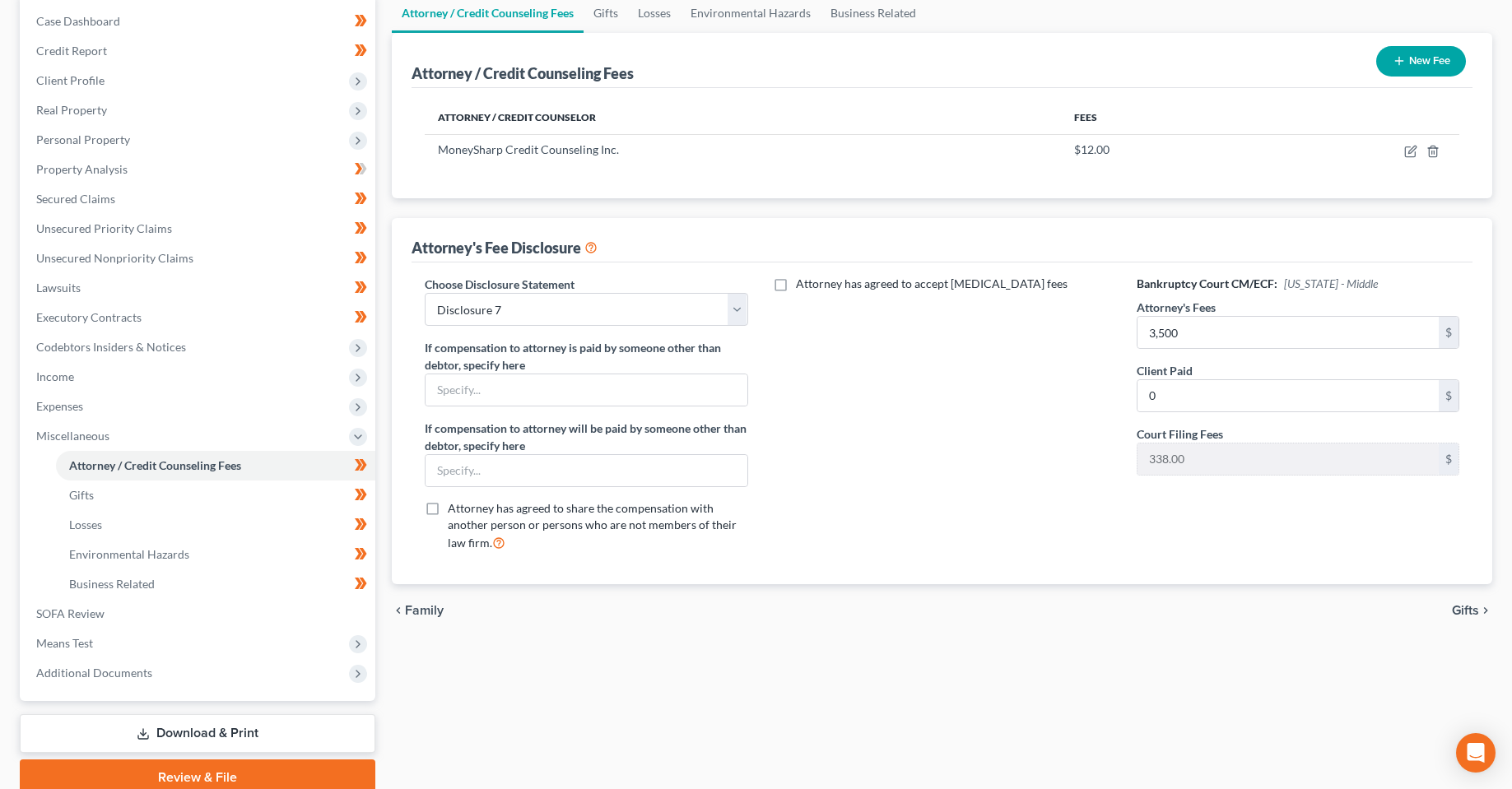
drag, startPoint x: 222, startPoint y: 745, endPoint x: 238, endPoint y: 741, distance: 16.5
click at [222, 745] on link "Download & Print" at bounding box center [197, 733] width 355 height 39
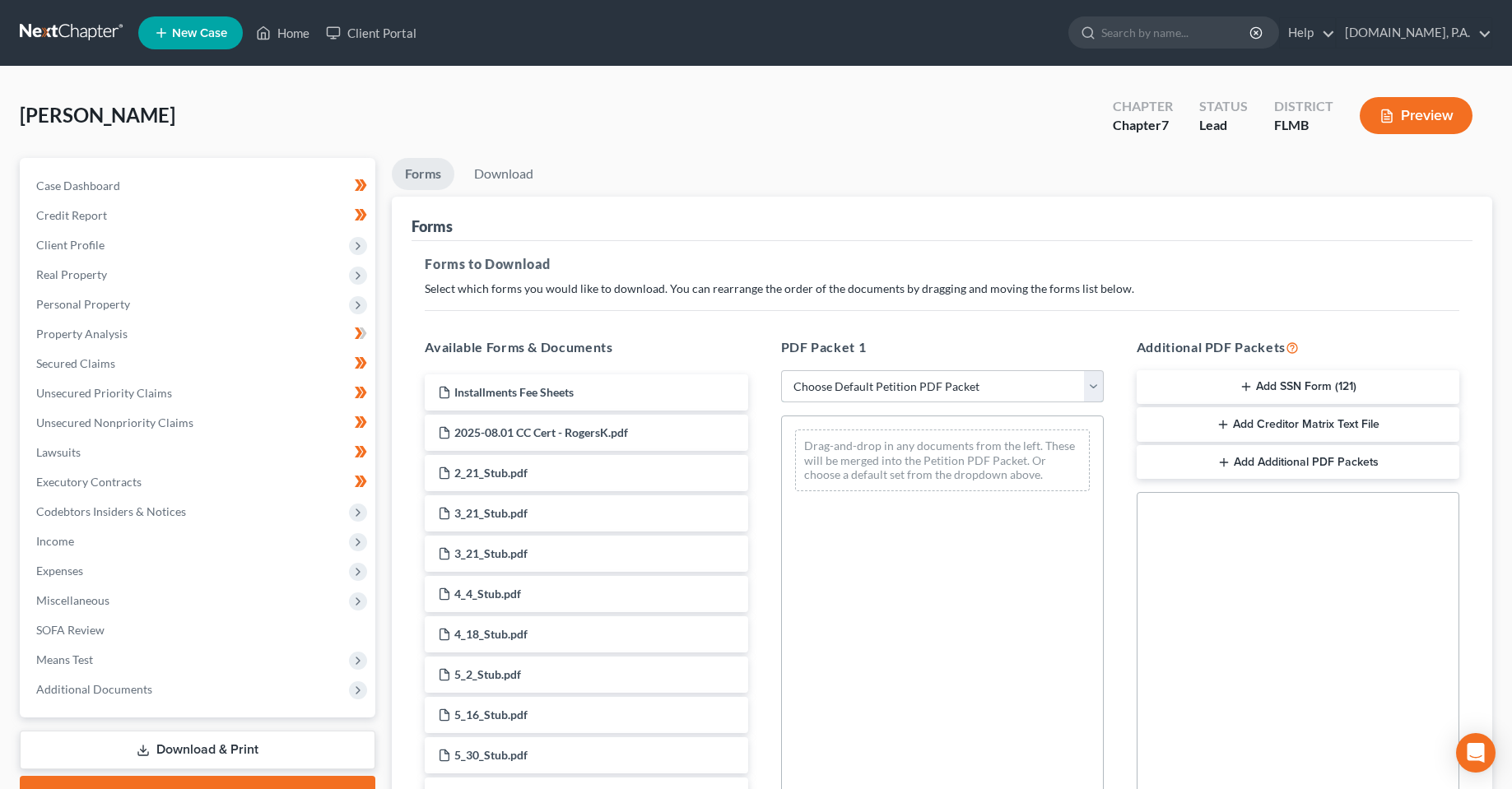
click at [910, 389] on select "Choose Default Petition PDF Packet Complete Bankruptcy Petition (all forms and …" at bounding box center [943, 386] width 322 height 33
select select "5"
click at [781, 370] on select "Choose Default Petition PDF Packet Complete Bankruptcy Petition (all forms and …" at bounding box center [943, 386] width 322 height 33
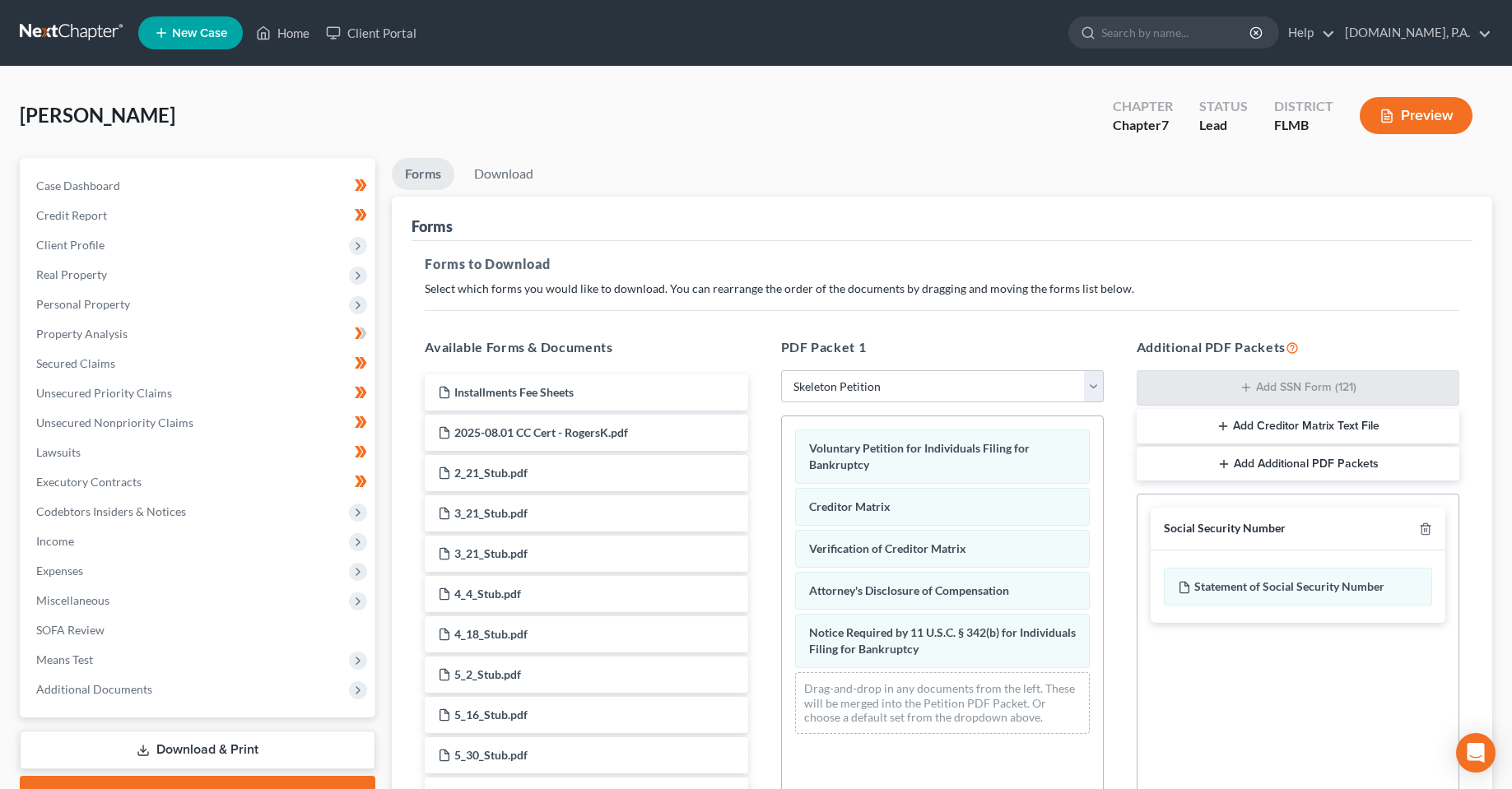
click at [1027, 208] on div "Forms" at bounding box center [942, 219] width 1060 height 44
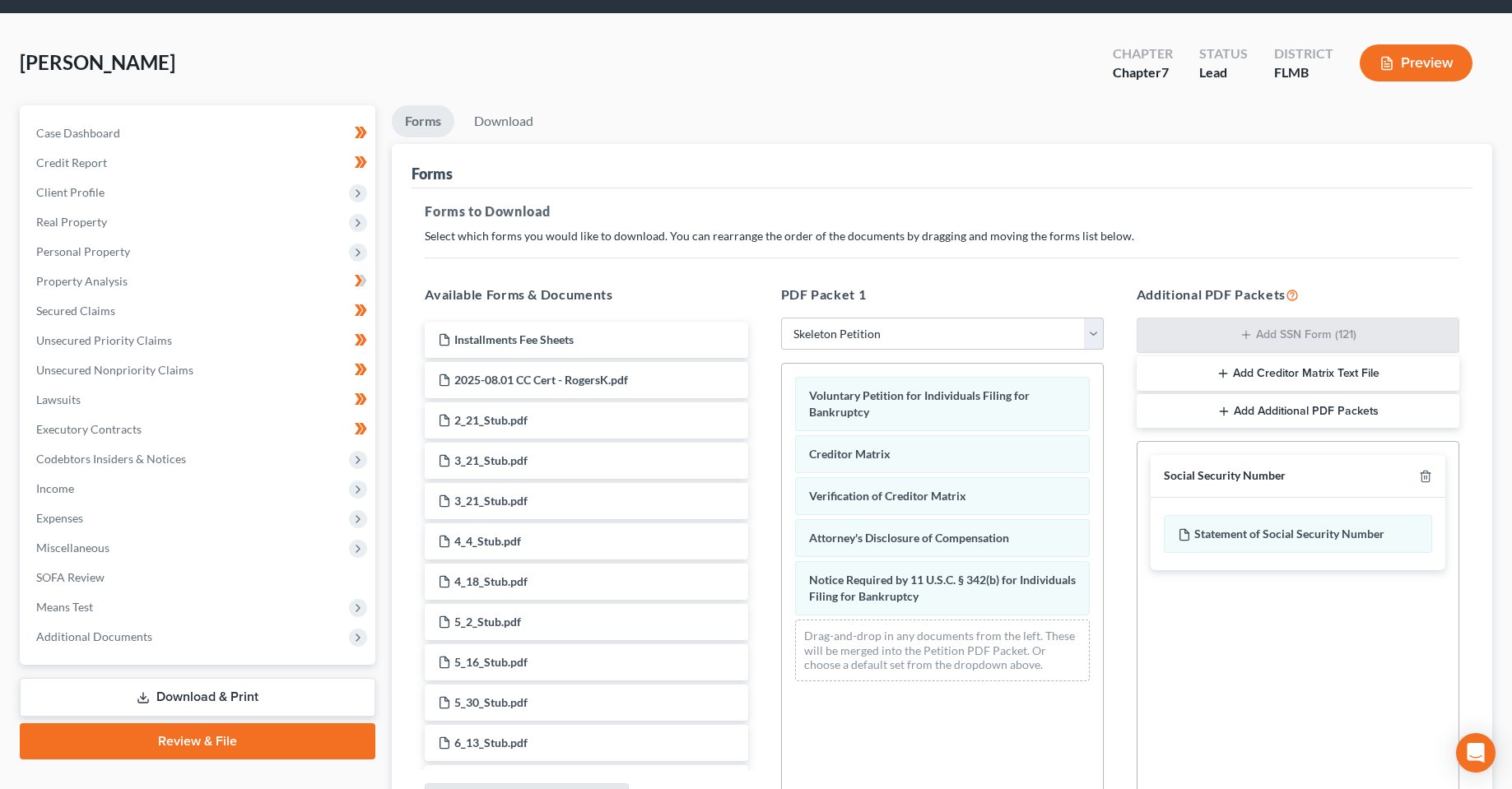
scroll to position [227, 0]
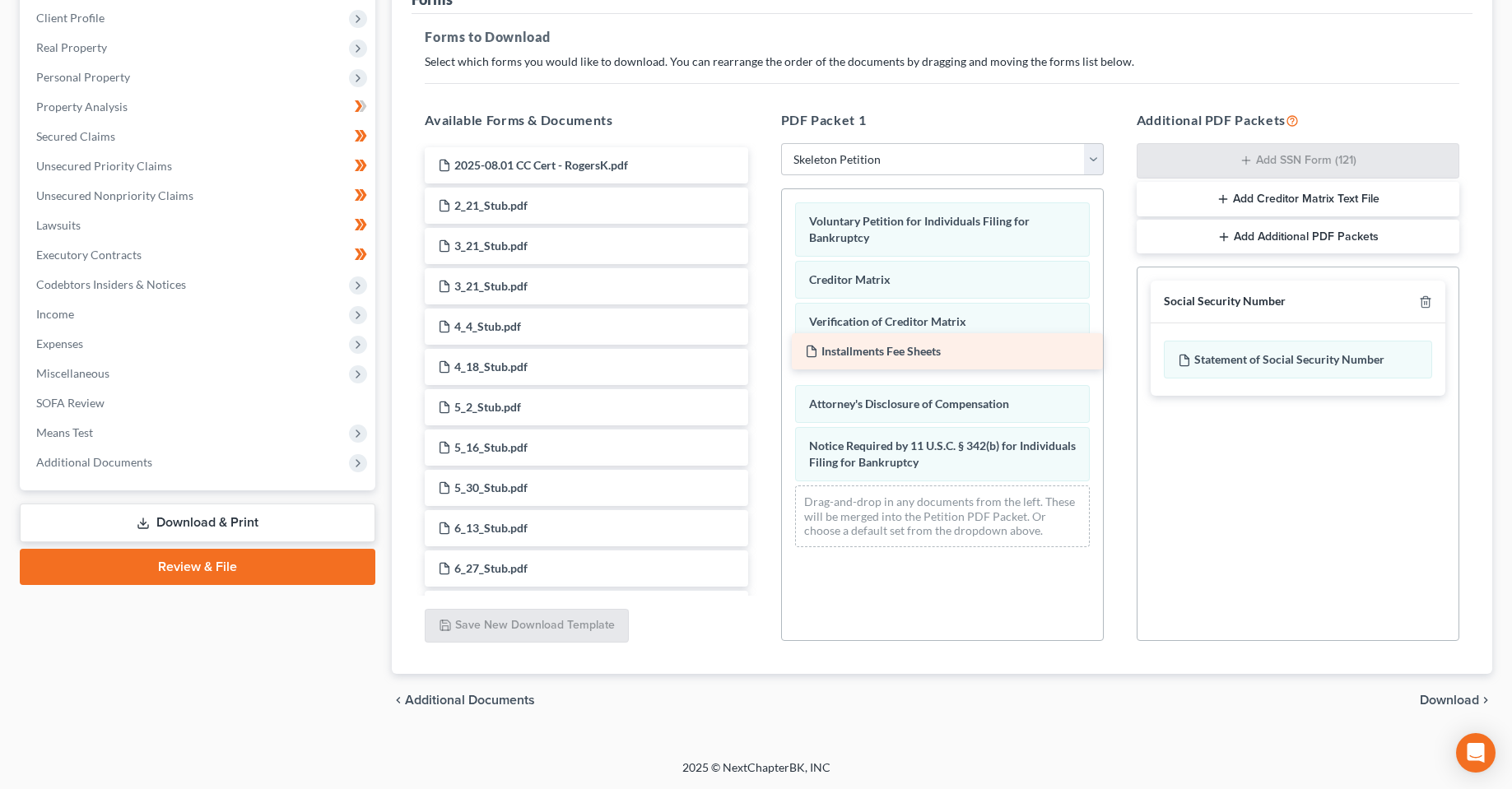
drag, startPoint x: 539, startPoint y: 172, endPoint x: 906, endPoint y: 357, distance: 411.0
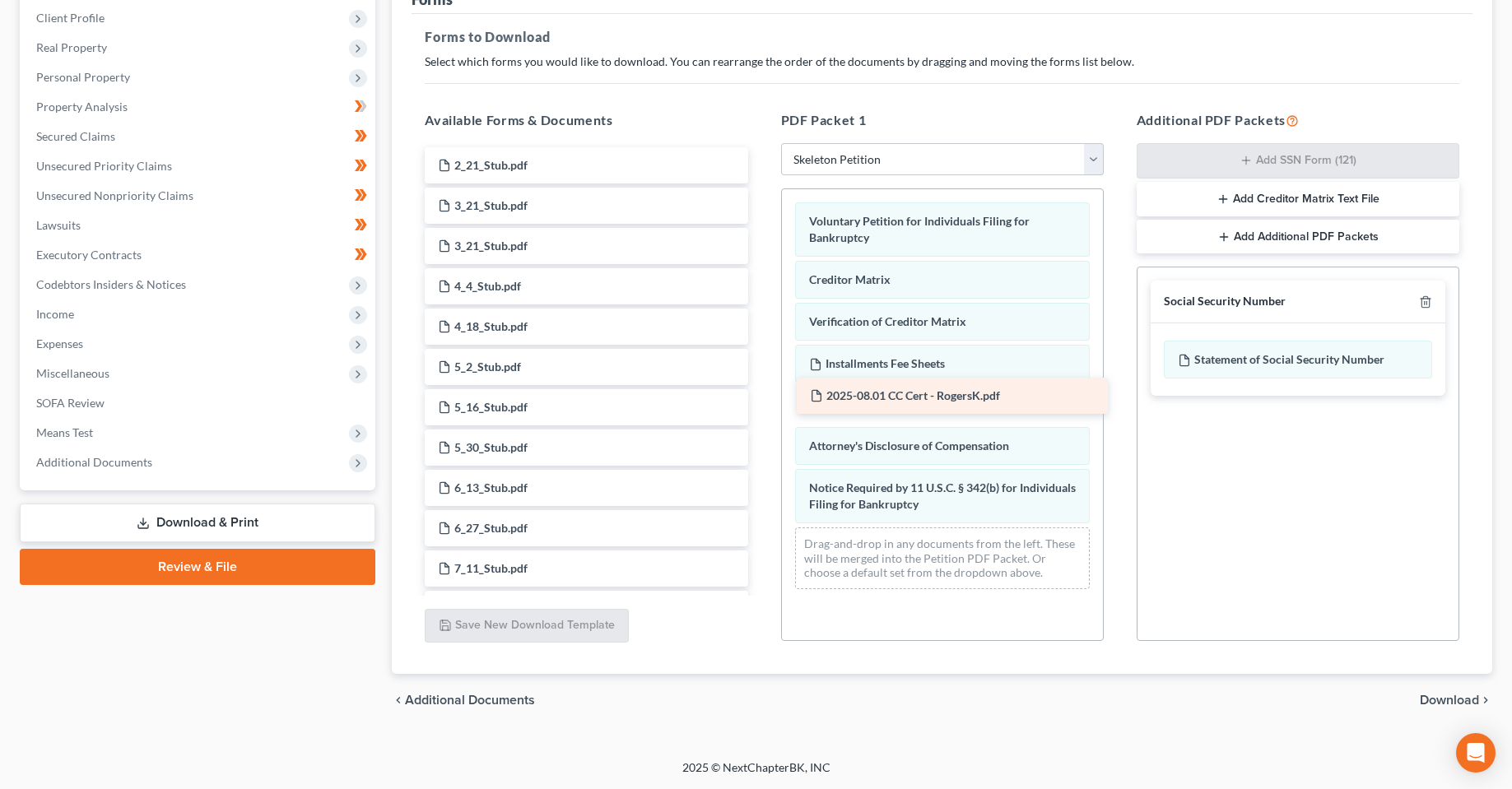
drag, startPoint x: 593, startPoint y: 164, endPoint x: 963, endPoint y: 401, distance: 439.4
click at [1449, 698] on span "Download" at bounding box center [1449, 700] width 59 height 13
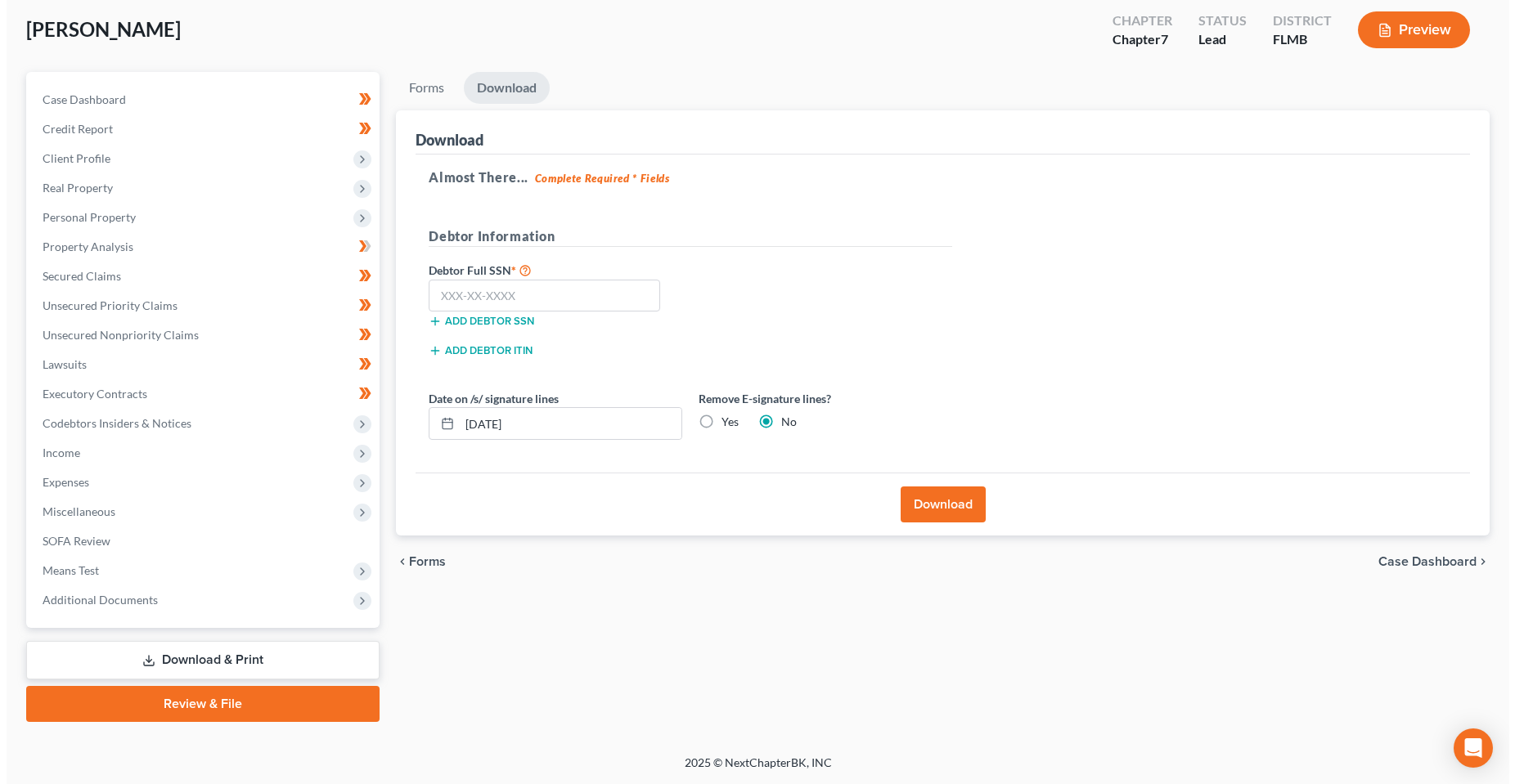
scroll to position [85, 0]
click at [492, 305] on input "text" at bounding box center [537, 296] width 231 height 33
type input "043-86-7828"
drag, startPoint x: 602, startPoint y: 474, endPoint x: 805, endPoint y: 481, distance: 203.1
click at [602, 473] on div "Download" at bounding box center [936, 504] width 1054 height 63
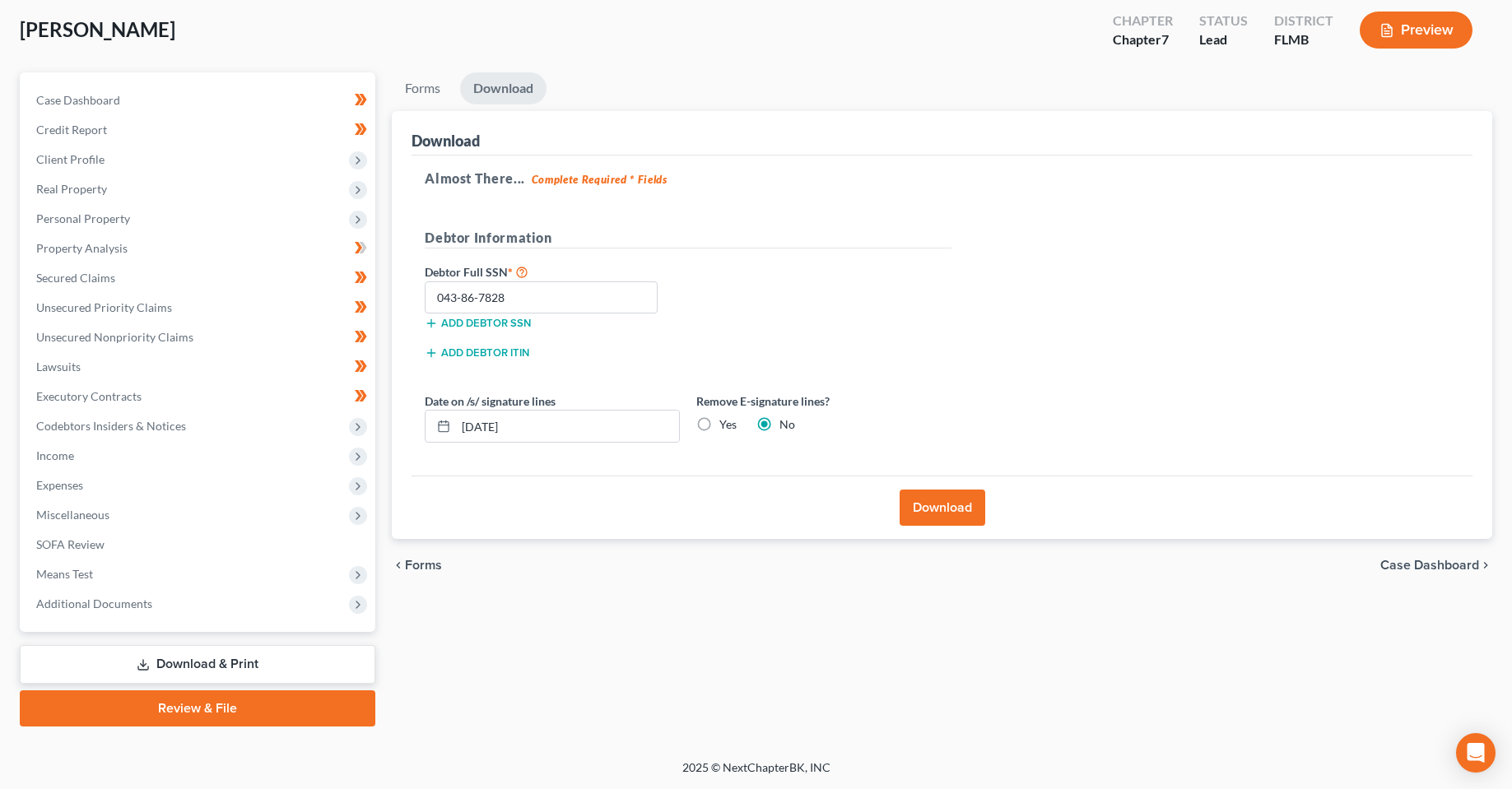
click at [944, 509] on button "Download" at bounding box center [942, 507] width 86 height 36
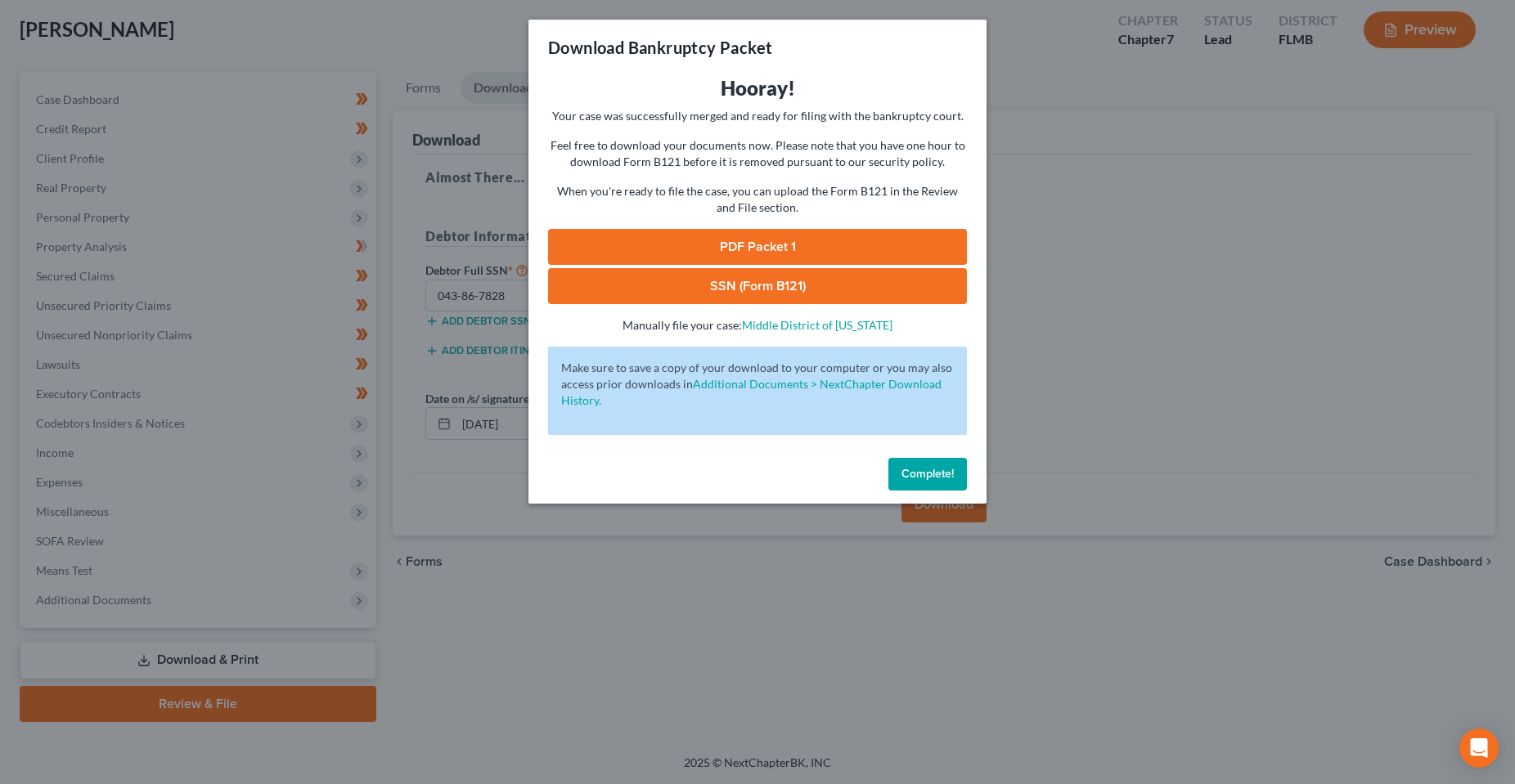
click at [775, 244] on link "PDF Packet 1" at bounding box center [757, 246] width 419 height 36
click at [710, 279] on link "SSN (Form B121)" at bounding box center [757, 286] width 419 height 36
